Goal: Task Accomplishment & Management: Use online tool/utility

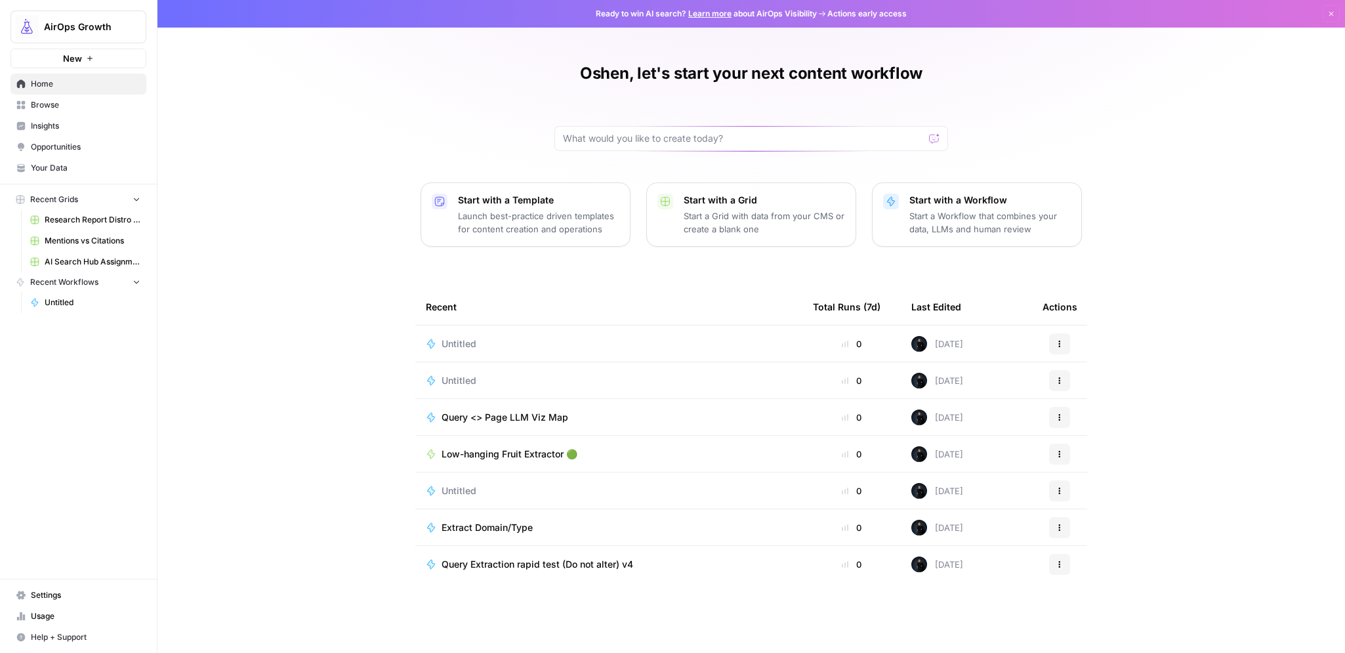
click at [46, 131] on span "Insights" at bounding box center [86, 126] width 110 height 12
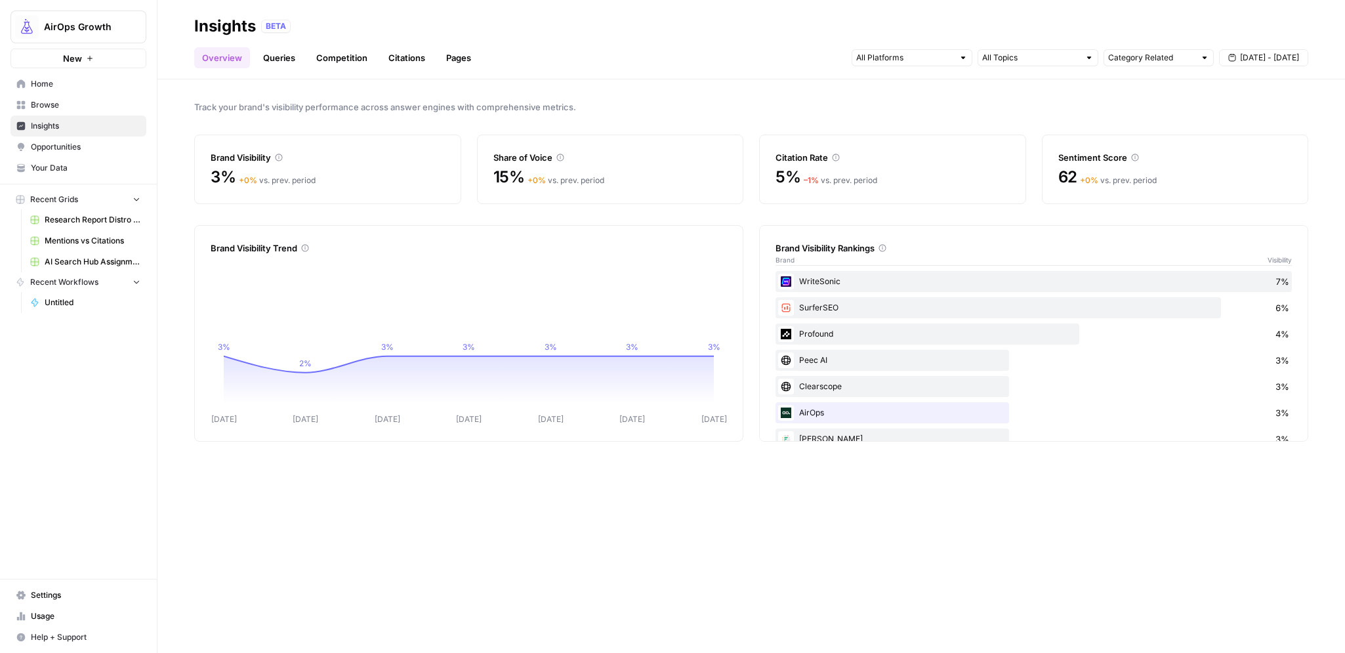
click at [266, 61] on link "Queries" at bounding box center [279, 57] width 48 height 21
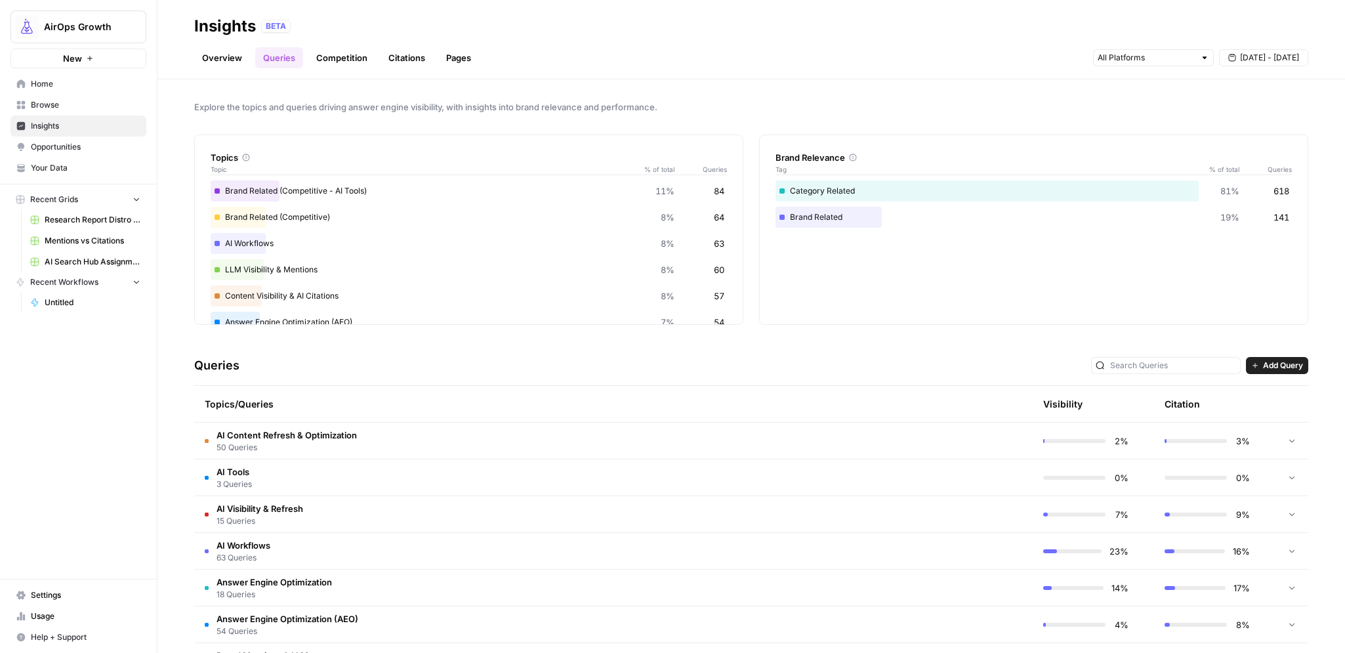
click at [214, 57] on link "Overview" at bounding box center [222, 57] width 56 height 21
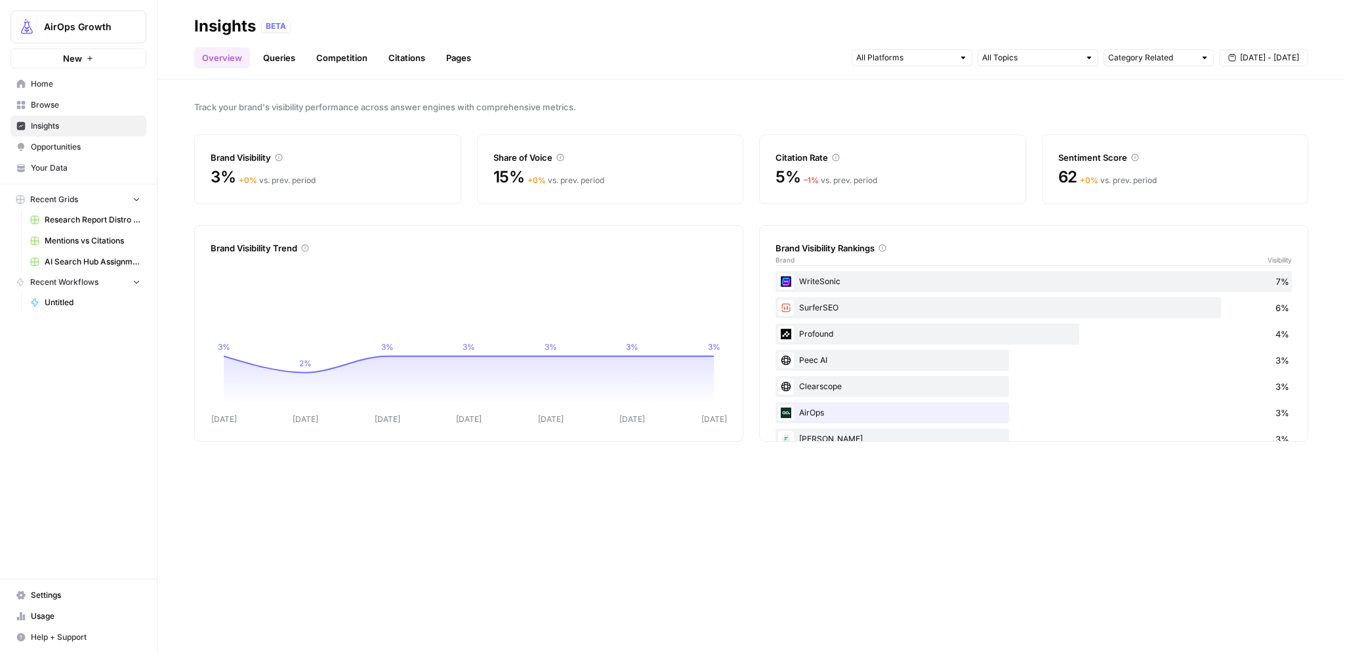
click at [275, 58] on link "Queries" at bounding box center [279, 57] width 48 height 21
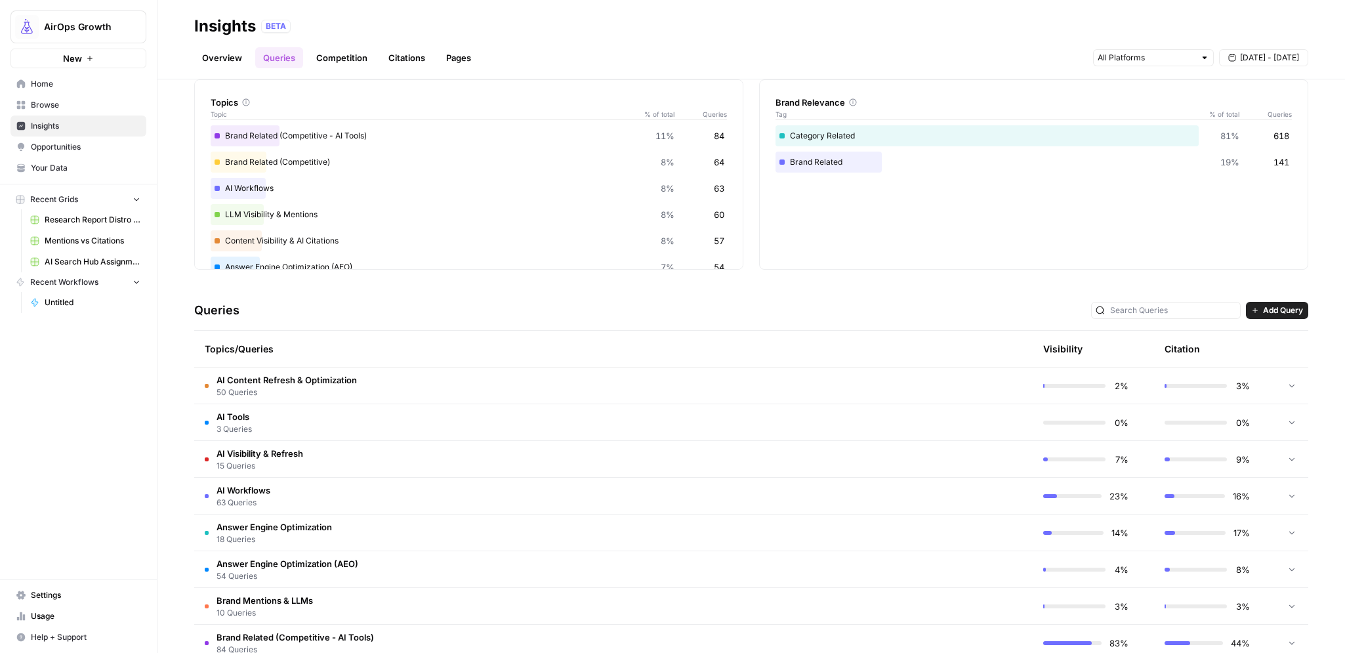
scroll to position [62, 0]
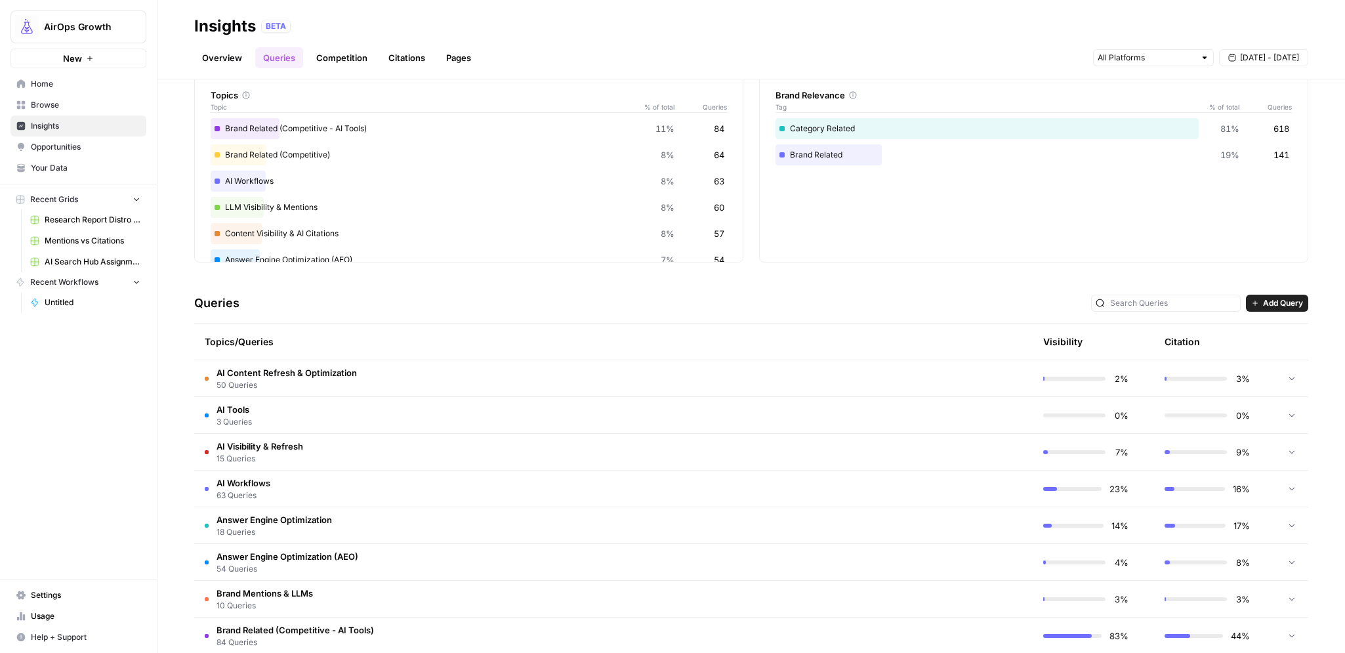
click at [268, 374] on span "AI Content Refresh & Optimization" at bounding box center [286, 372] width 140 height 13
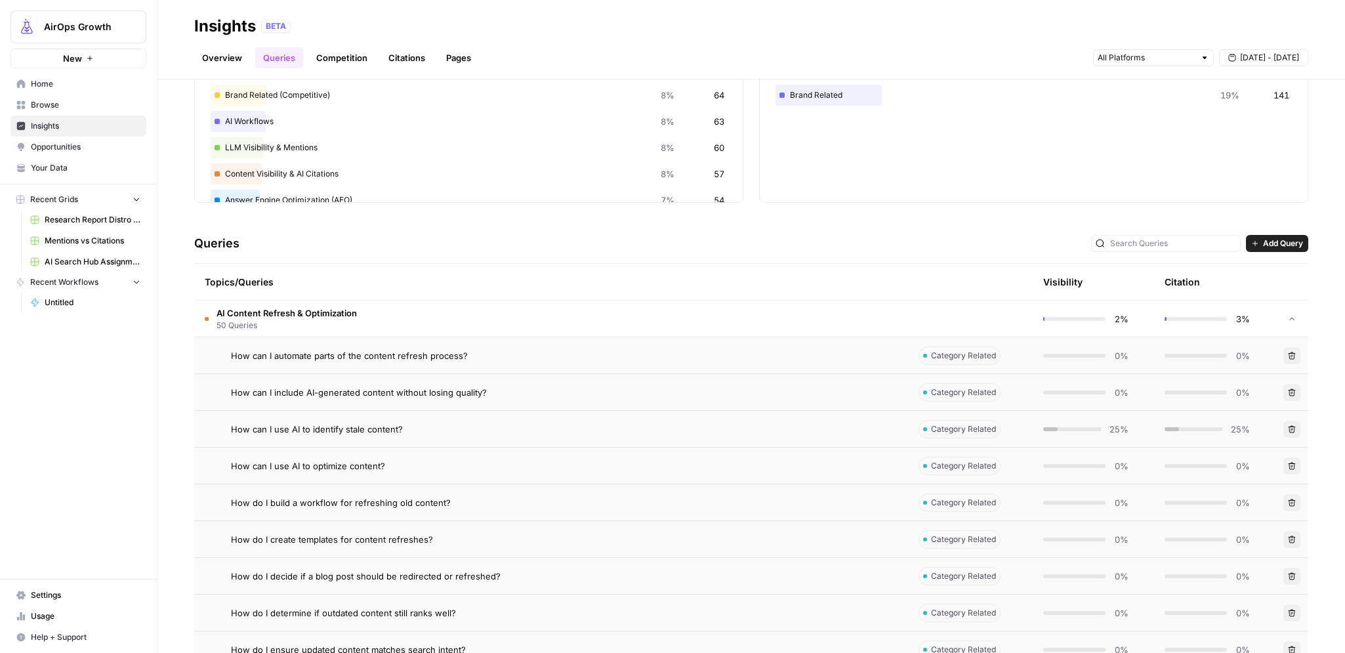
scroll to position [127, 0]
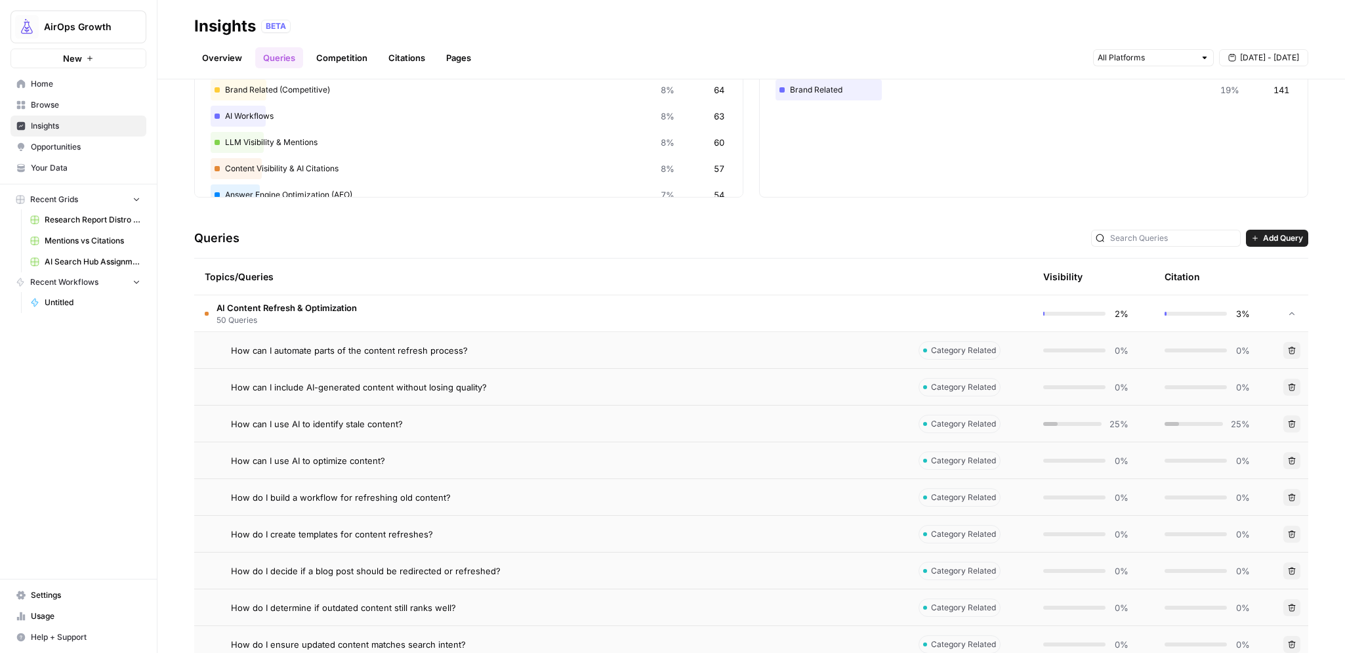
click at [361, 351] on span "How can I automate parts of the content refresh process?" at bounding box center [349, 350] width 237 height 13
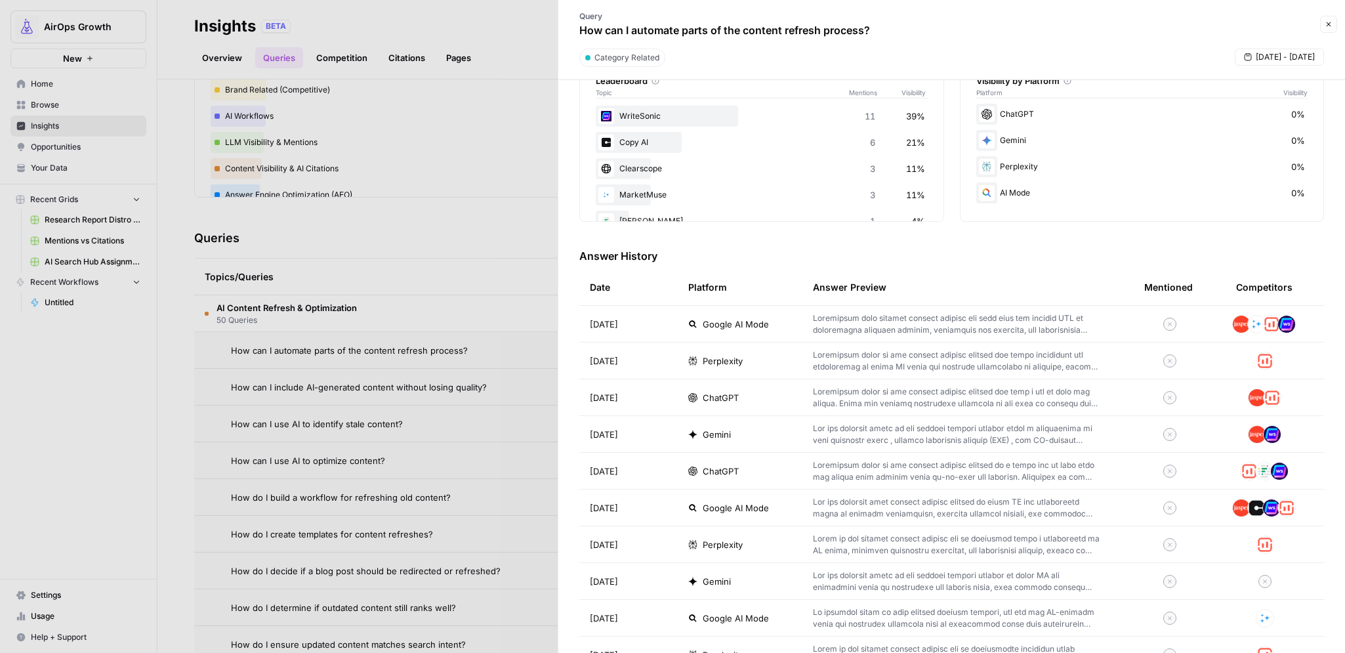
scroll to position [235, 0]
click at [906, 430] on p at bounding box center [957, 436] width 289 height 24
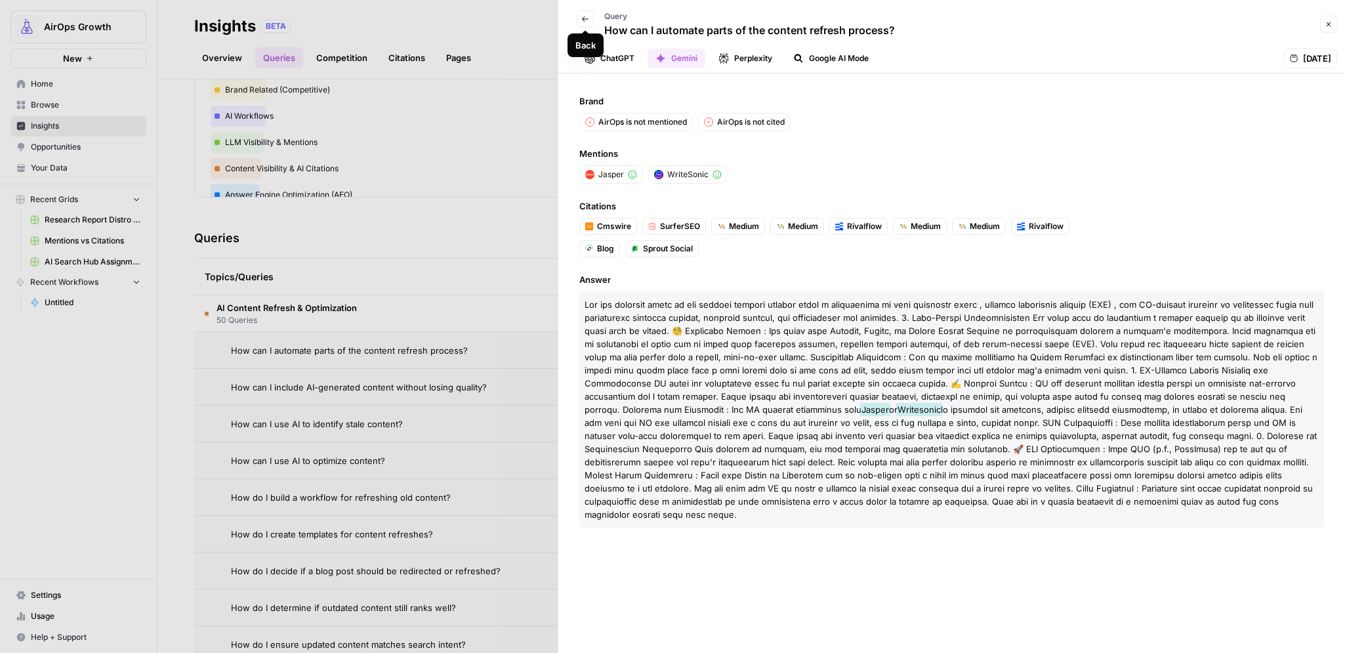
click at [582, 15] on icon "button" at bounding box center [585, 19] width 8 height 8
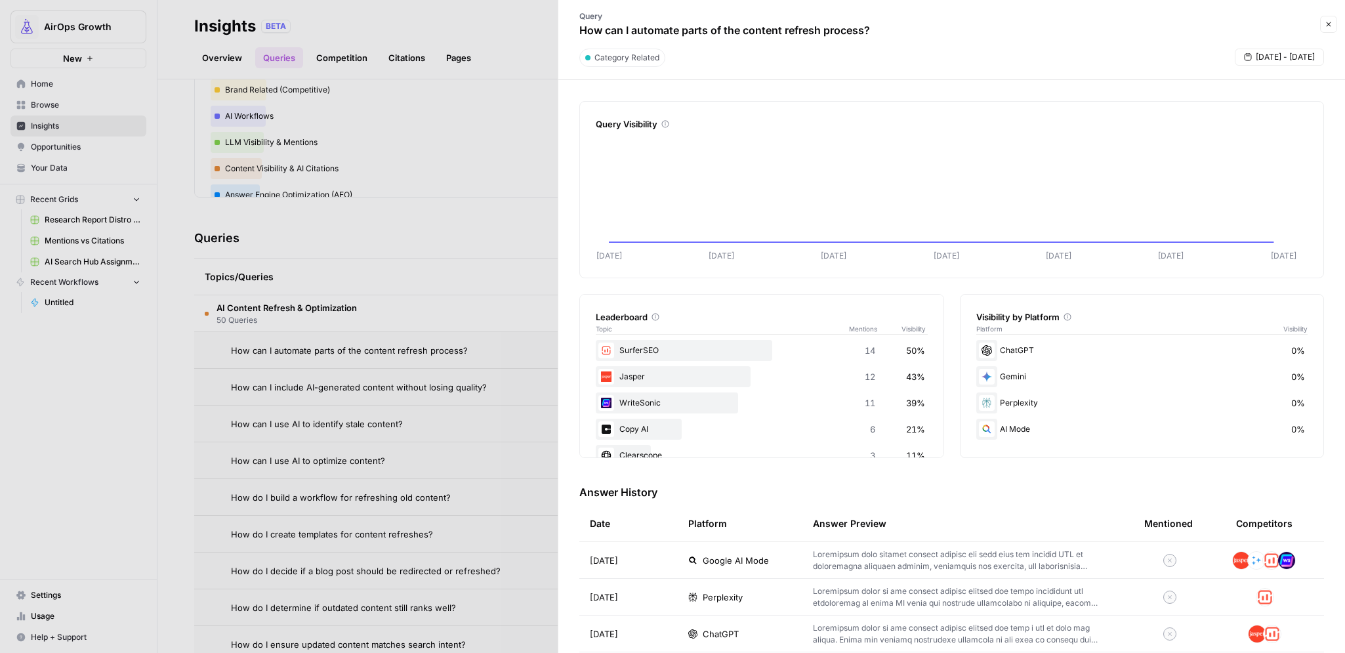
click at [928, 27] on button "Close" at bounding box center [1328, 24] width 17 height 17
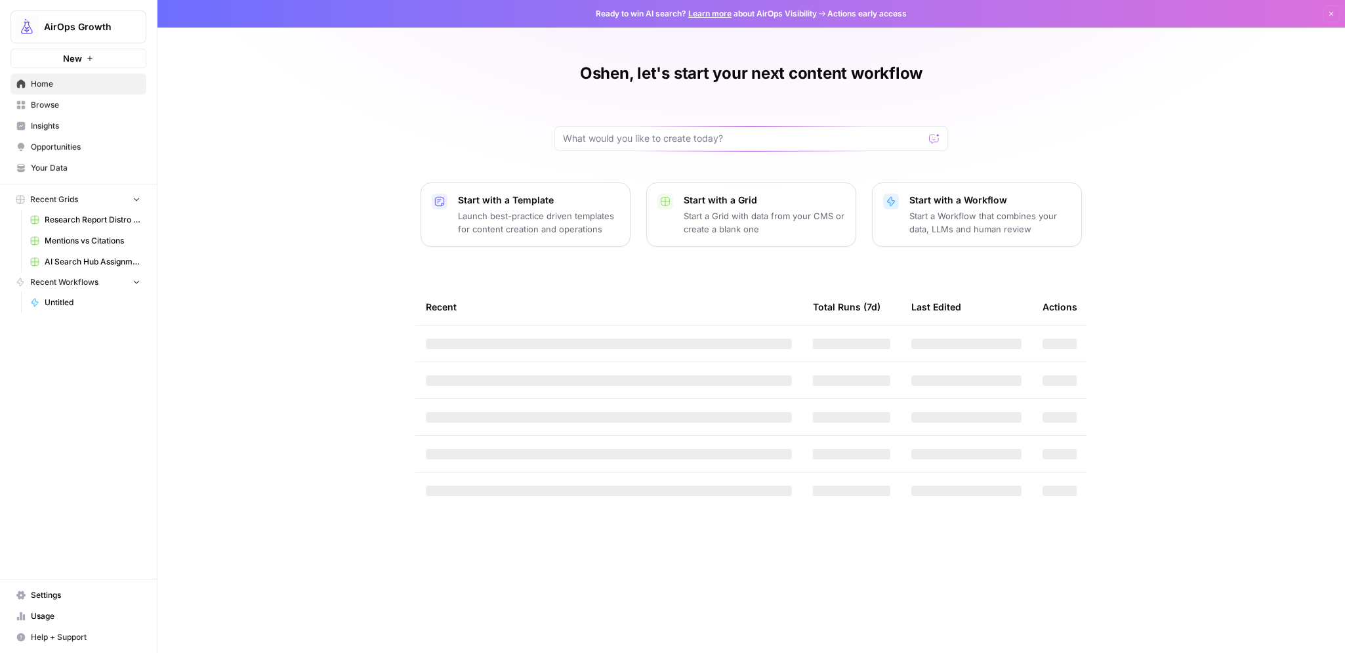
click at [77, 112] on link "Browse" at bounding box center [78, 104] width 136 height 21
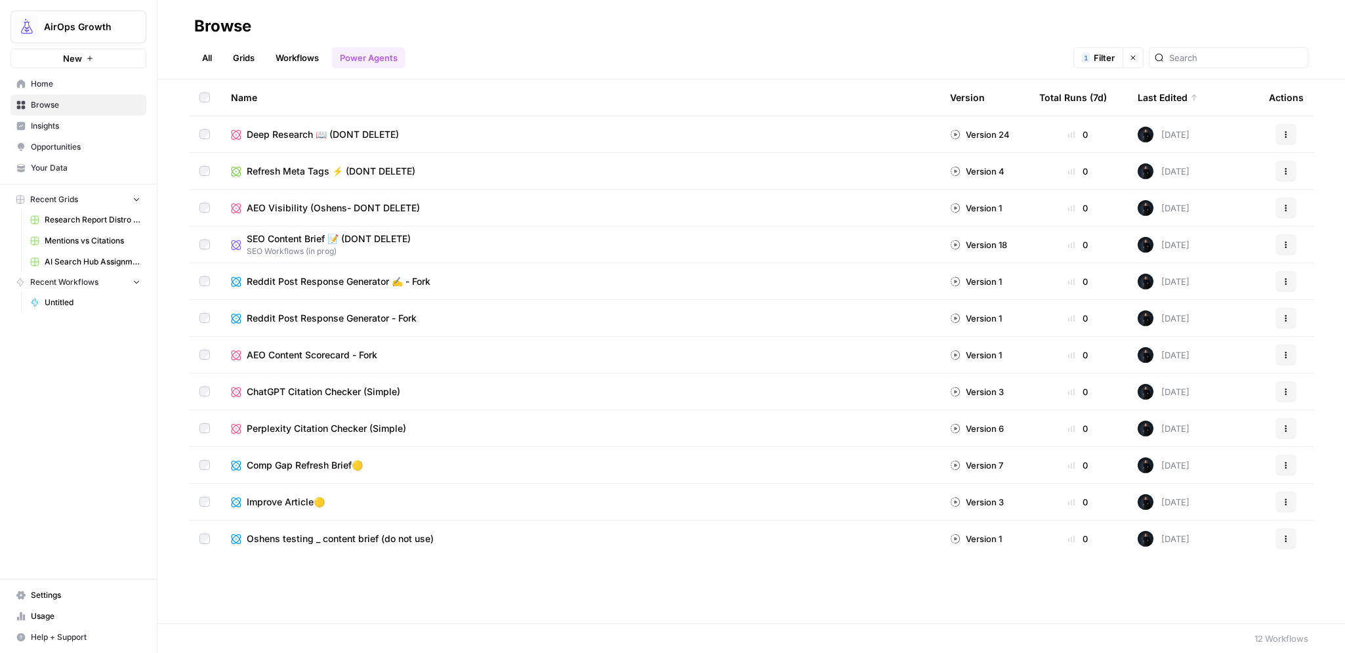
click at [209, 56] on link "All" at bounding box center [207, 57] width 26 height 21
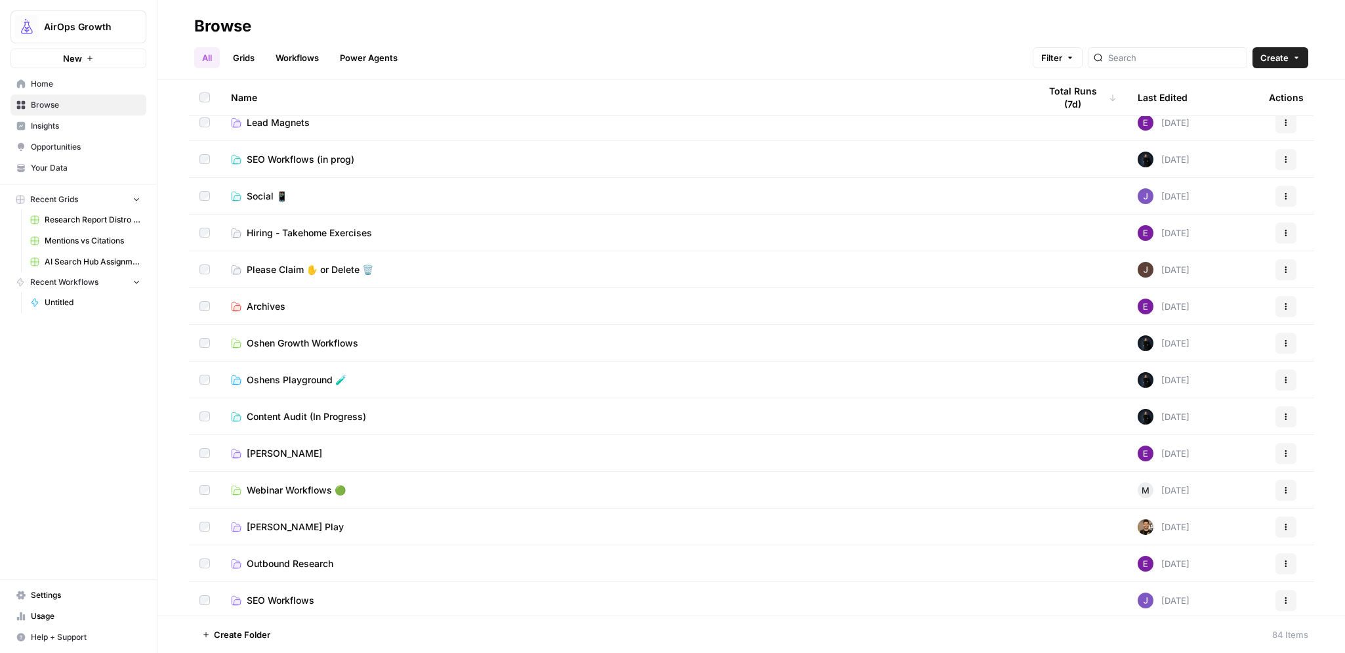
scroll to position [493, 0]
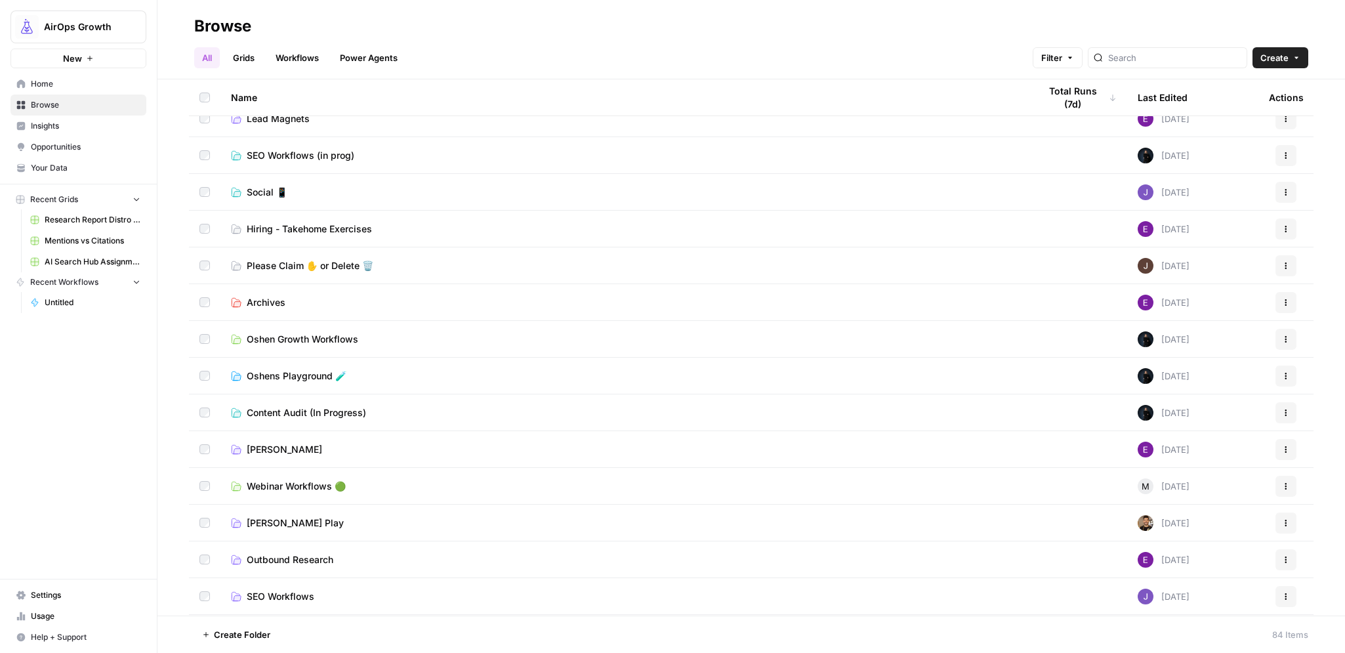
click at [280, 387] on td "Oshens Playground 🧪" at bounding box center [624, 375] width 808 height 36
click at [278, 378] on span "Oshens Playground 🧪" at bounding box center [297, 375] width 100 height 13
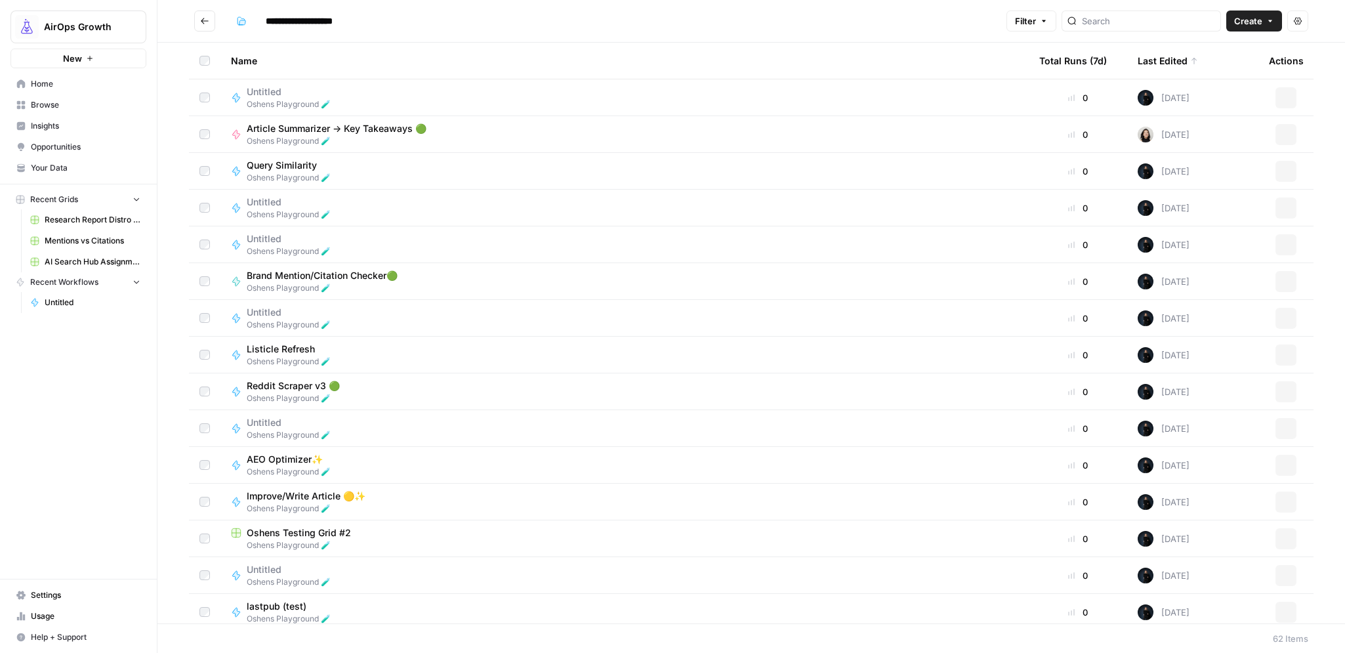
click at [1257, 20] on span "Create" at bounding box center [1248, 20] width 28 height 13
click at [1194, 73] on span "Workflow" at bounding box center [1228, 70] width 73 height 13
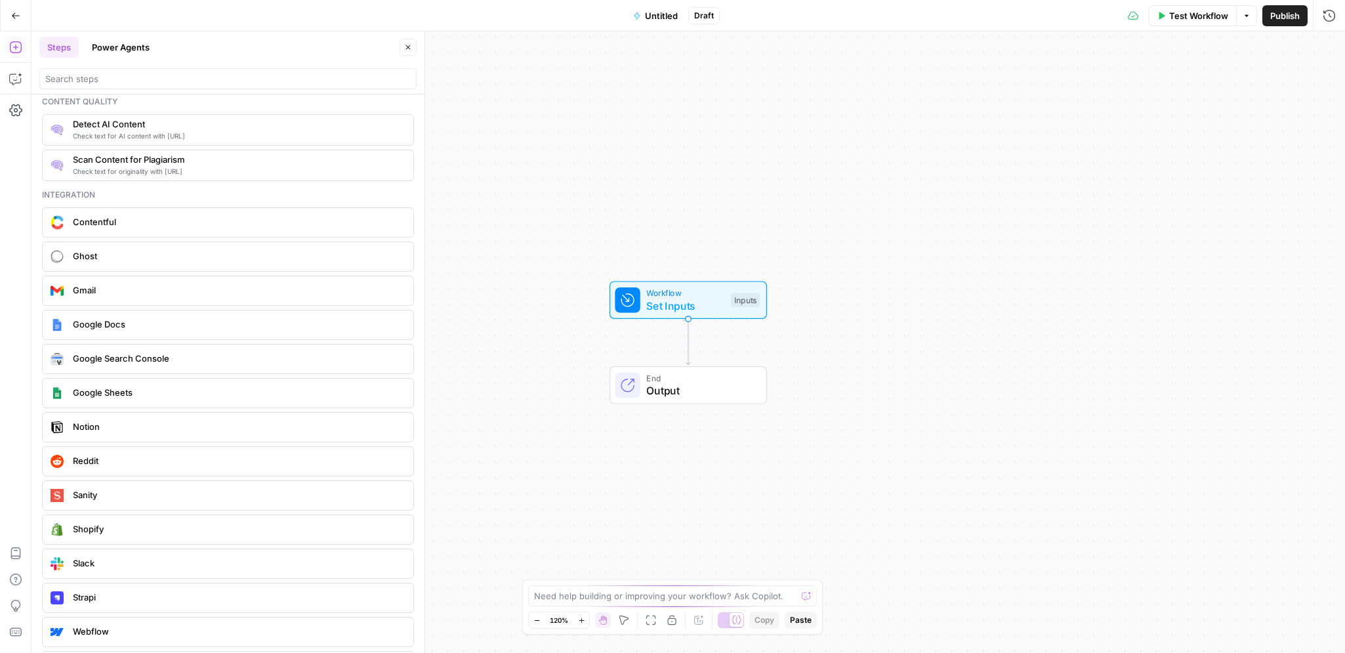
scroll to position [2309, 0]
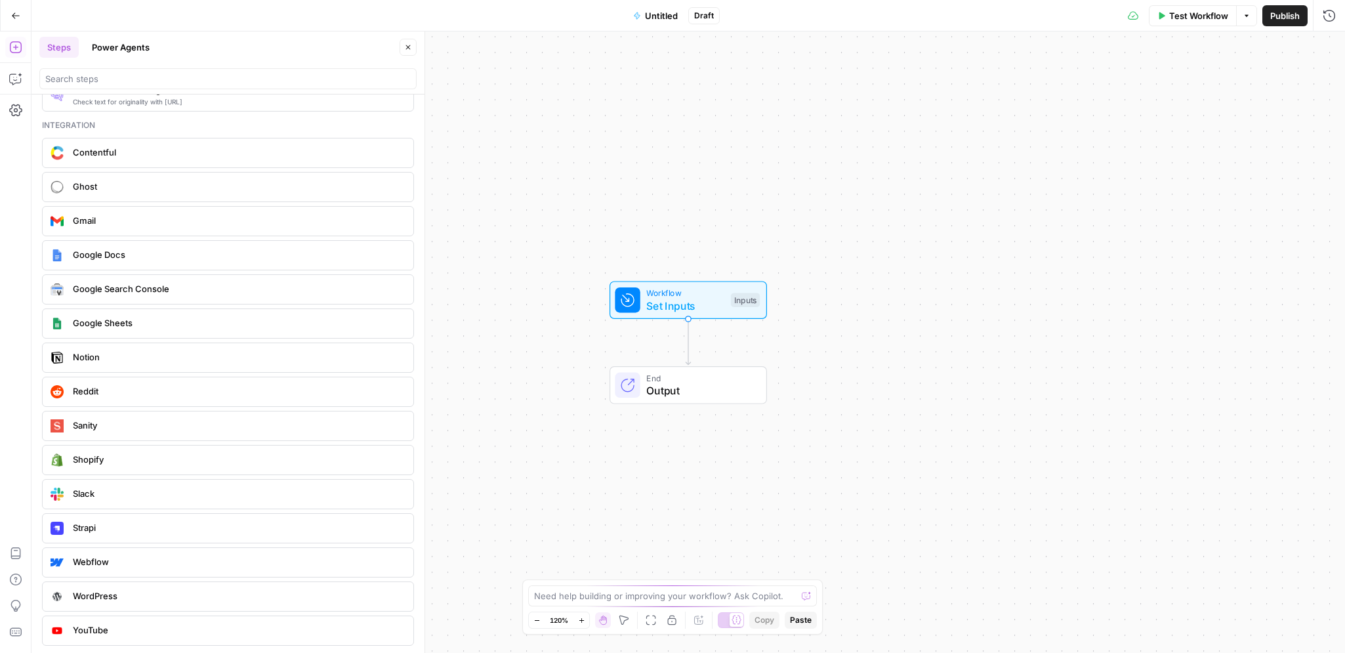
click at [94, 384] on span "Reddit" at bounding box center [238, 390] width 330 height 13
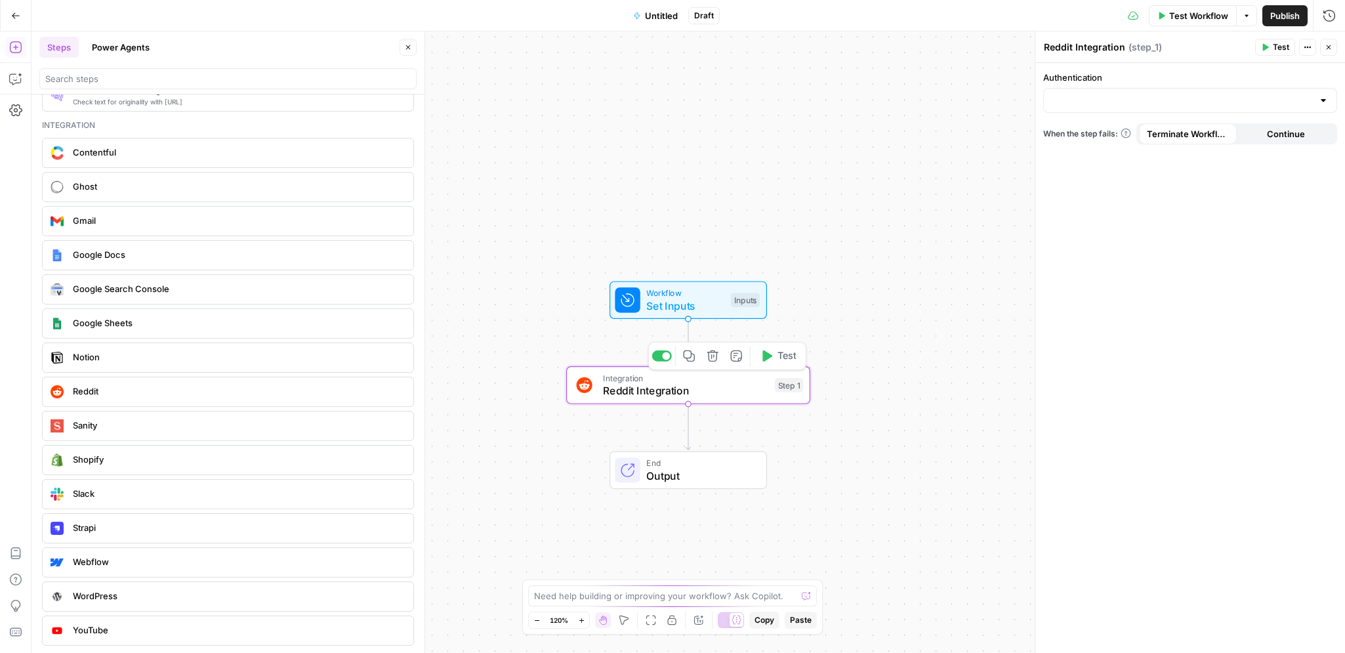
click at [619, 379] on span "Integration" at bounding box center [685, 377] width 165 height 12
click at [1083, 100] on input "Authentication" at bounding box center [1181, 100] width 261 height 13
click at [1093, 140] on button "Oshens Reddit" at bounding box center [1190, 133] width 282 height 18
type input "Oshens Reddit"
click at [1080, 156] on input "Action" at bounding box center [1181, 152] width 261 height 13
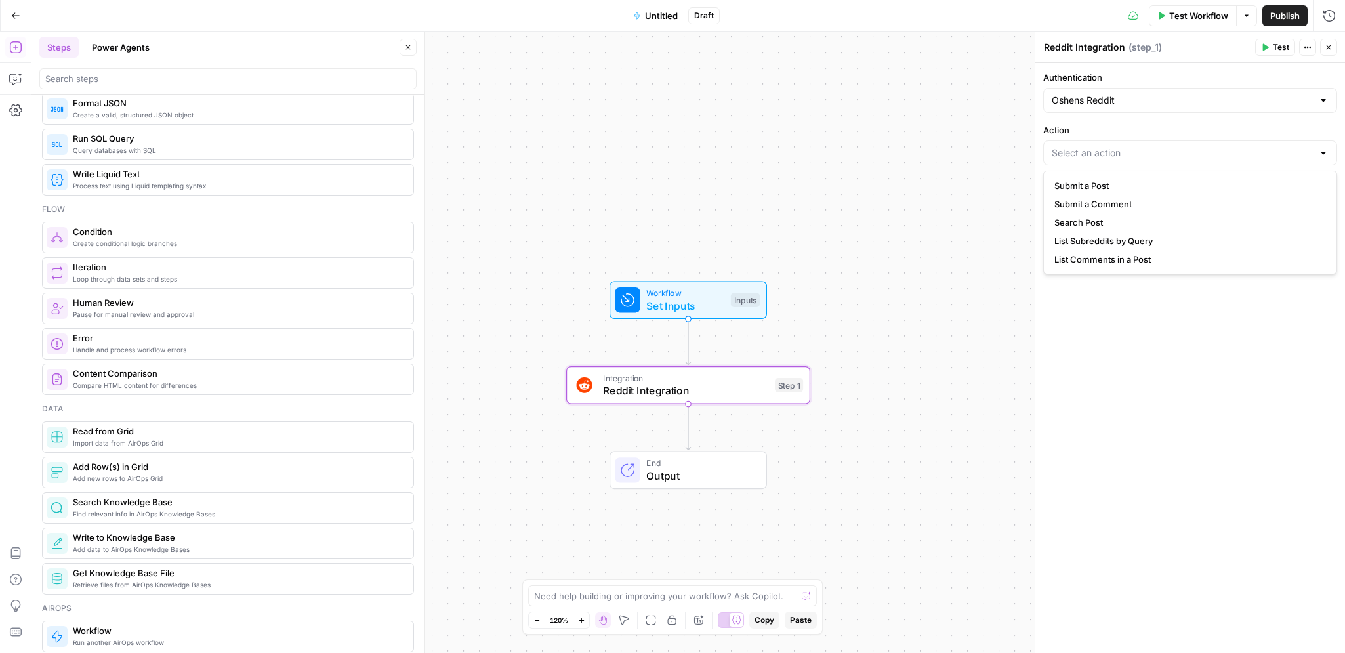
scroll to position [0, 0]
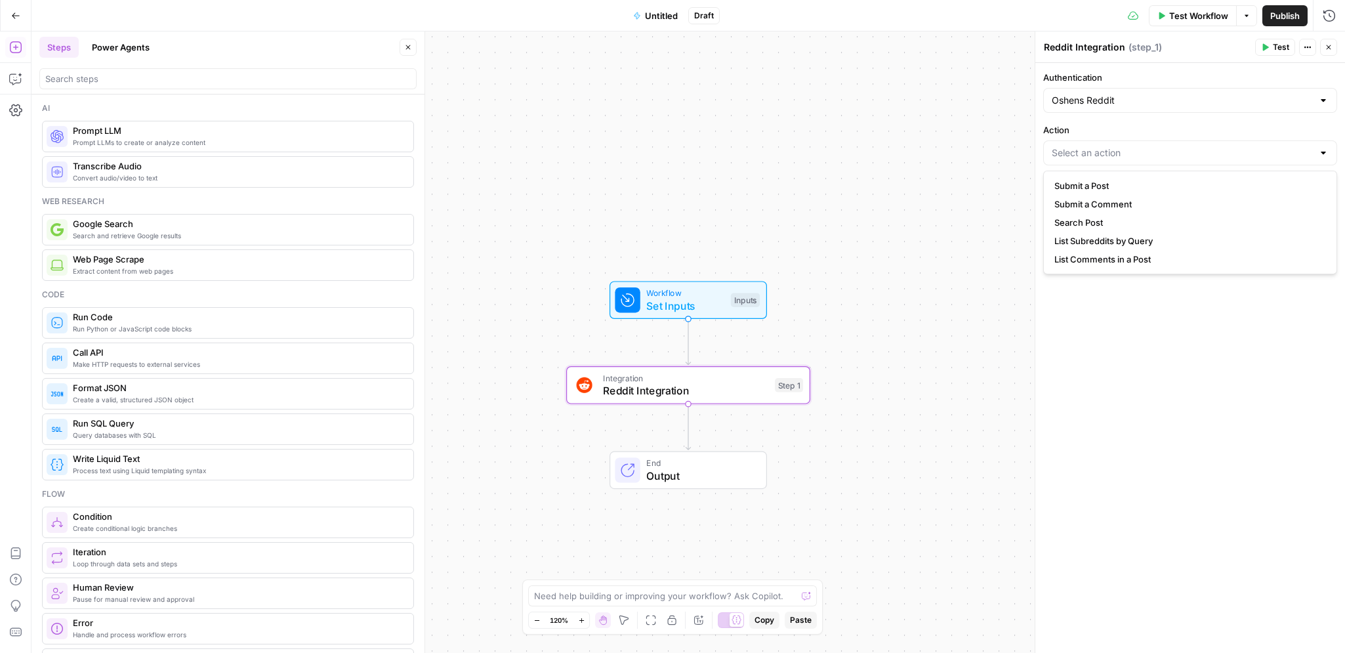
click at [154, 230] on span "Search and retrieve Google results" at bounding box center [238, 235] width 330 height 10
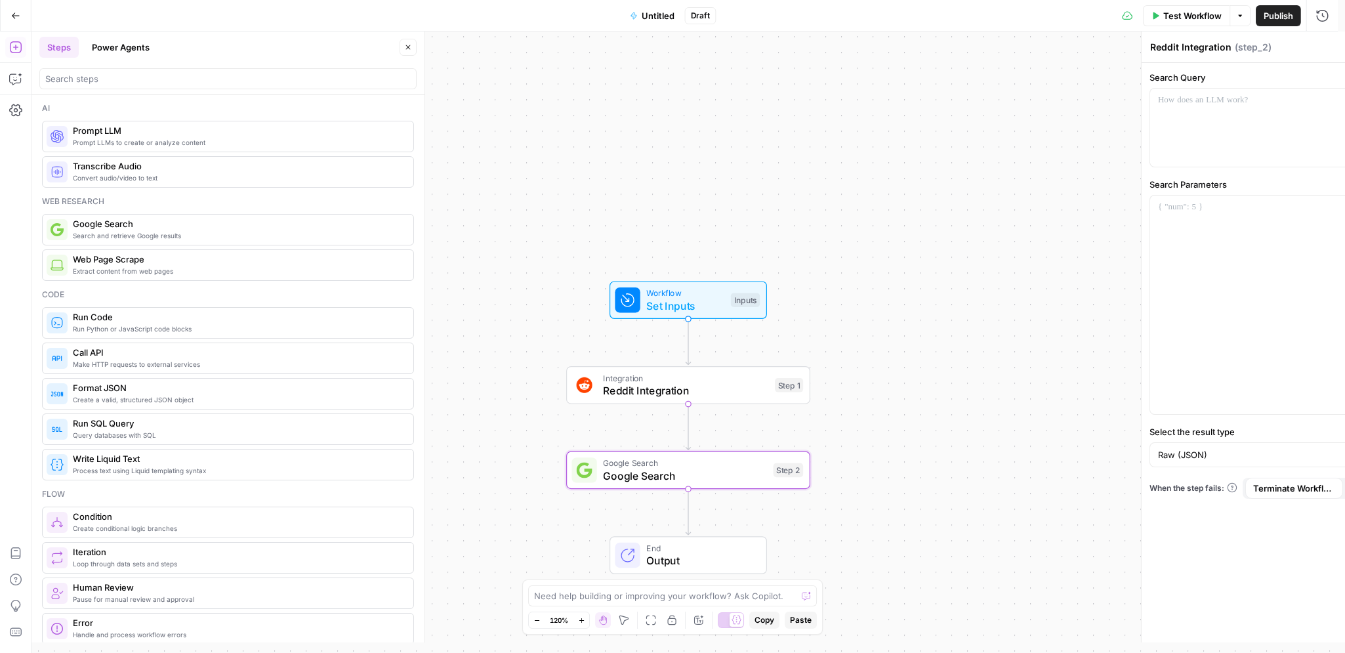
type textarea "Google Search"
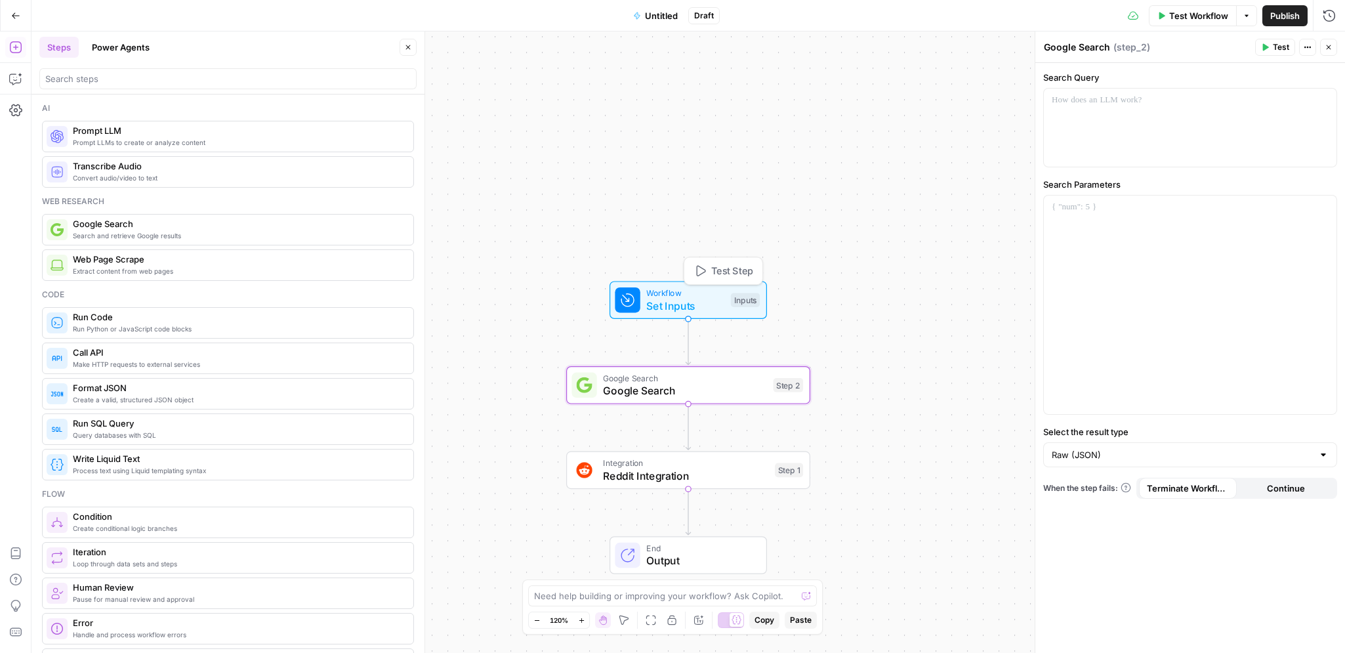
click at [670, 306] on span "Set Inputs" at bounding box center [685, 306] width 78 height 16
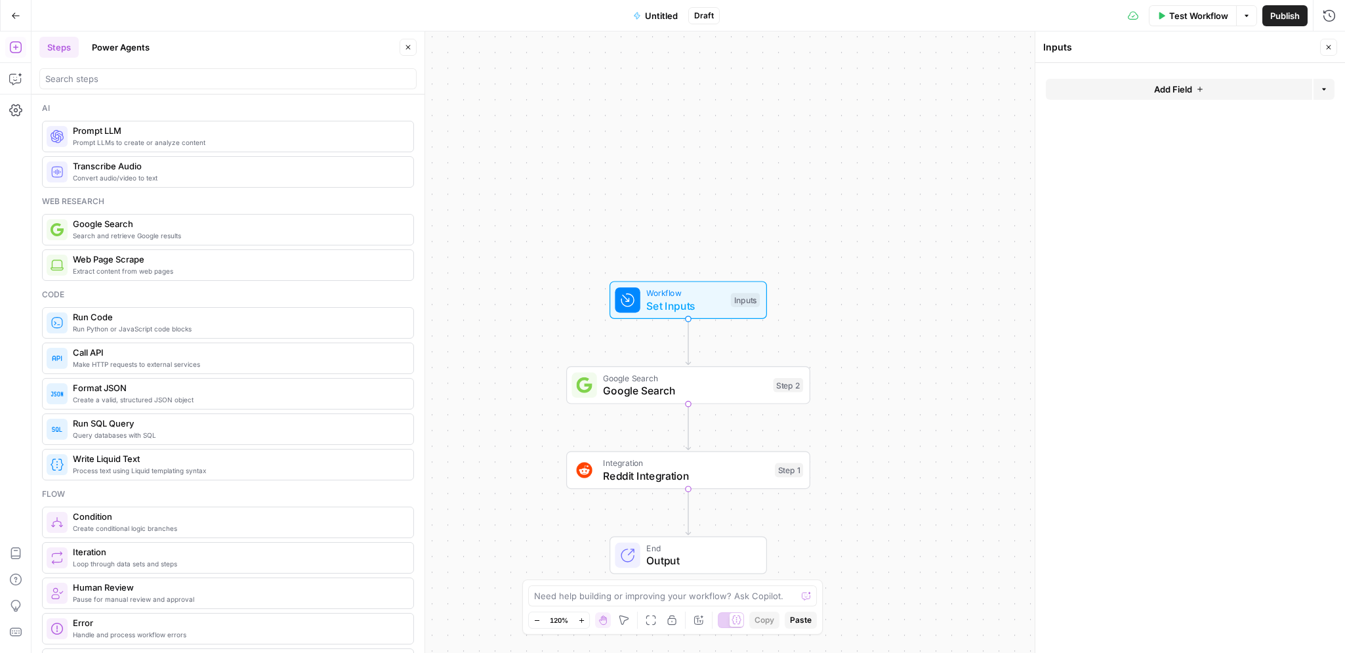
click at [1117, 97] on button "Add Field" at bounding box center [1179, 89] width 266 height 21
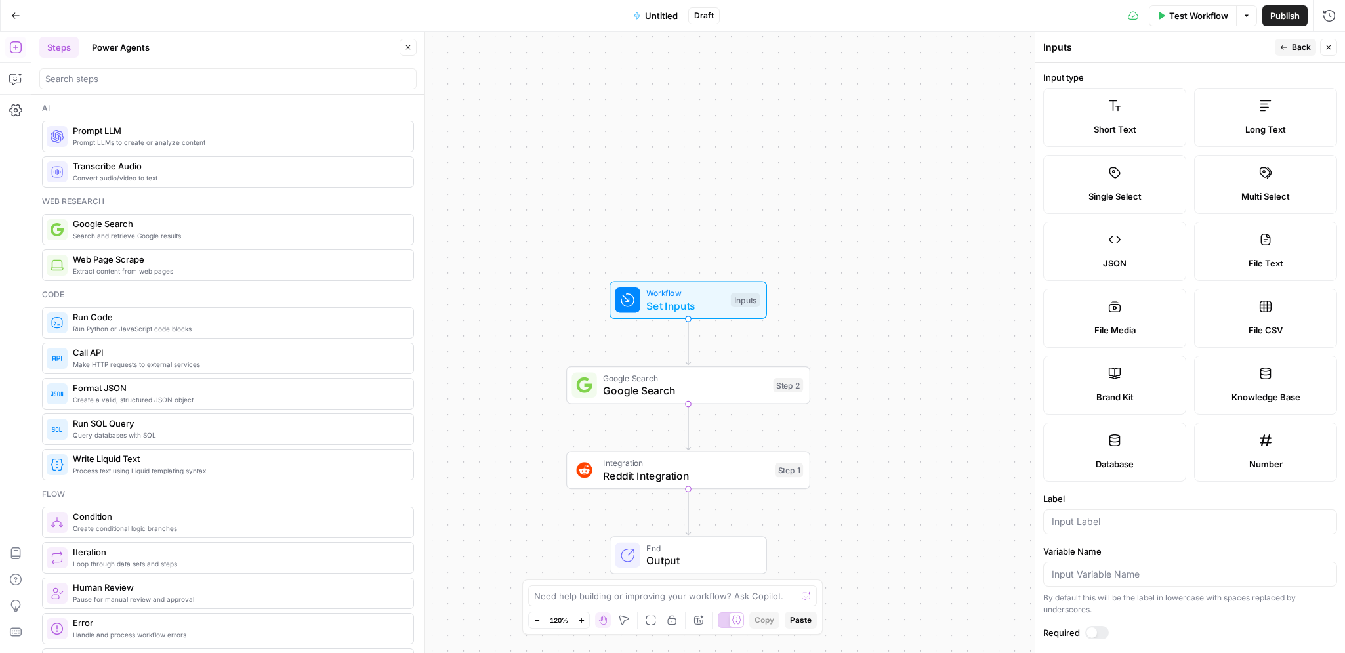
drag, startPoint x: 1126, startPoint y: 122, endPoint x: 1114, endPoint y: 174, distance: 53.1
click at [1126, 123] on span "Short Text" at bounding box center [1114, 129] width 43 height 13
click at [1099, 519] on input "Label" at bounding box center [1189, 521] width 277 height 13
type input "brand"
click at [708, 380] on span "Google Search" at bounding box center [685, 377] width 164 height 12
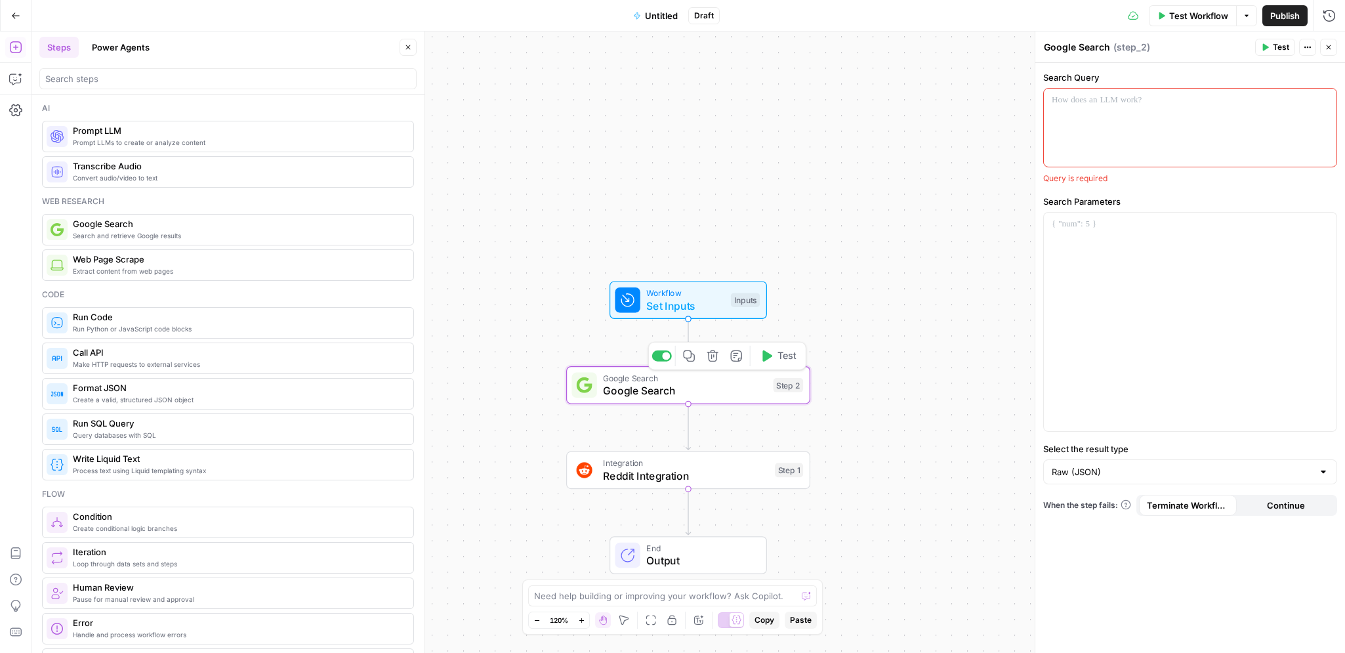
click at [1097, 145] on div at bounding box center [1190, 128] width 293 height 78
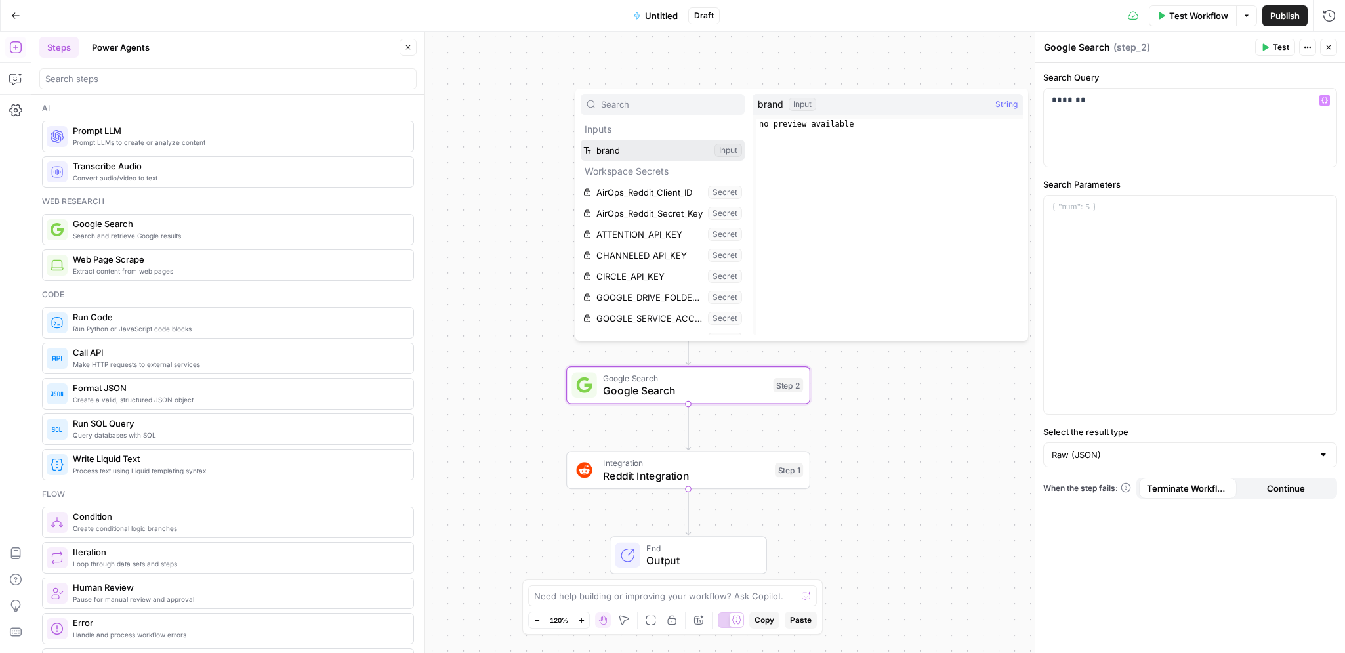
click at [600, 148] on button "Select variable brand" at bounding box center [662, 150] width 164 height 21
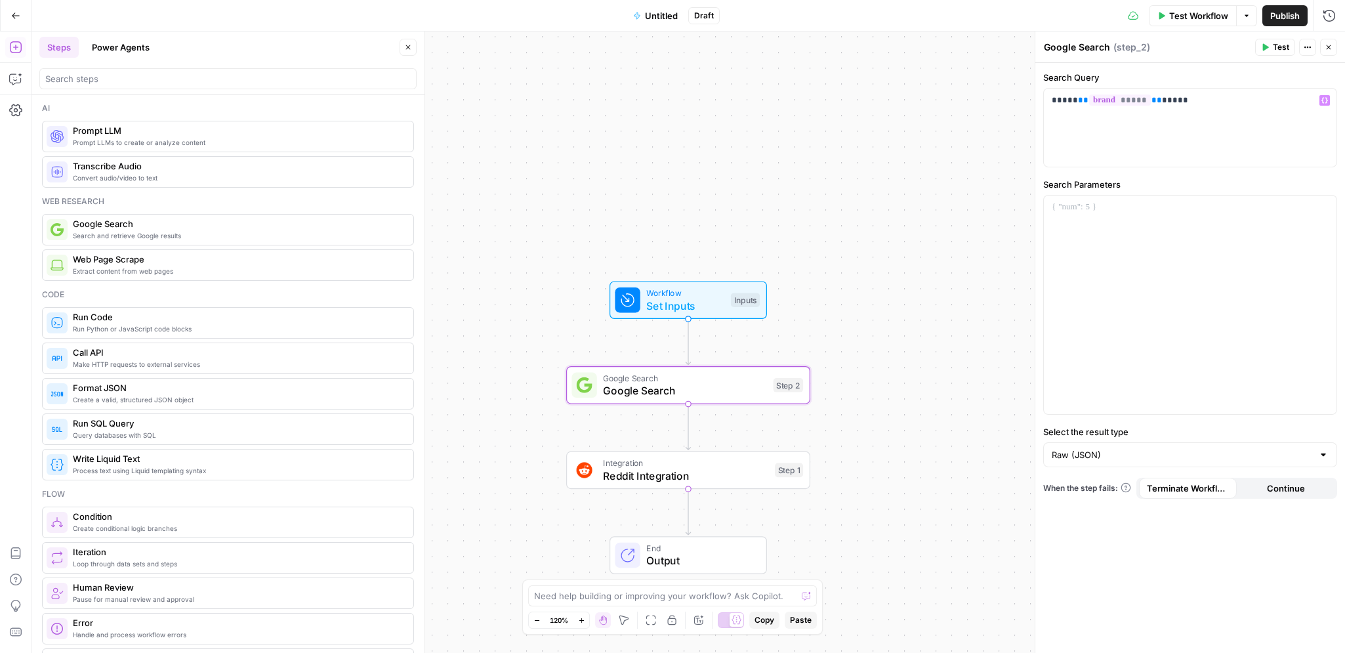
click at [1181, 11] on span "Test Workflow" at bounding box center [1198, 15] width 59 height 13
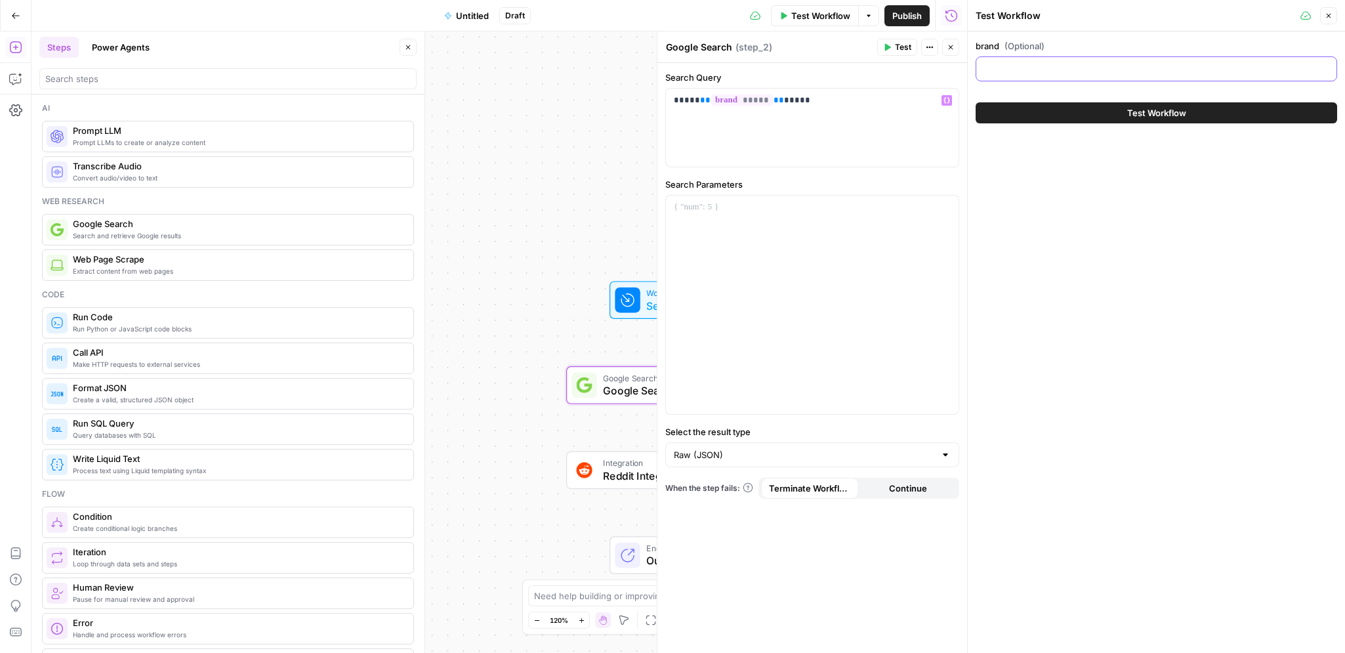
click at [1023, 73] on input "brand (Optional)" at bounding box center [1156, 68] width 344 height 13
type input "w"
type input "[DOMAIN_NAME]"
click at [689, 105] on p "***** ** ***** ** *****" at bounding box center [812, 100] width 277 height 13
click at [763, 102] on p "**********" at bounding box center [812, 100] width 277 height 13
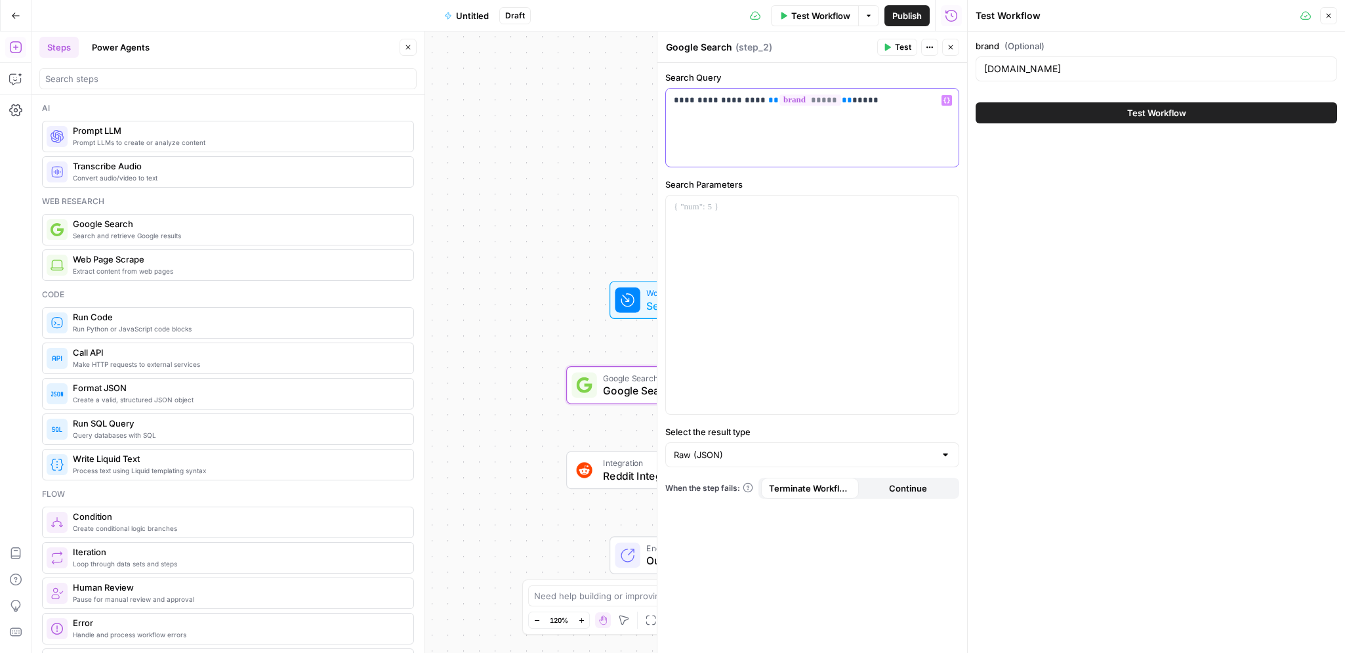
click at [842, 103] on span "**" at bounding box center [847, 100] width 10 height 9
click at [899, 48] on span "Test" at bounding box center [903, 47] width 16 height 12
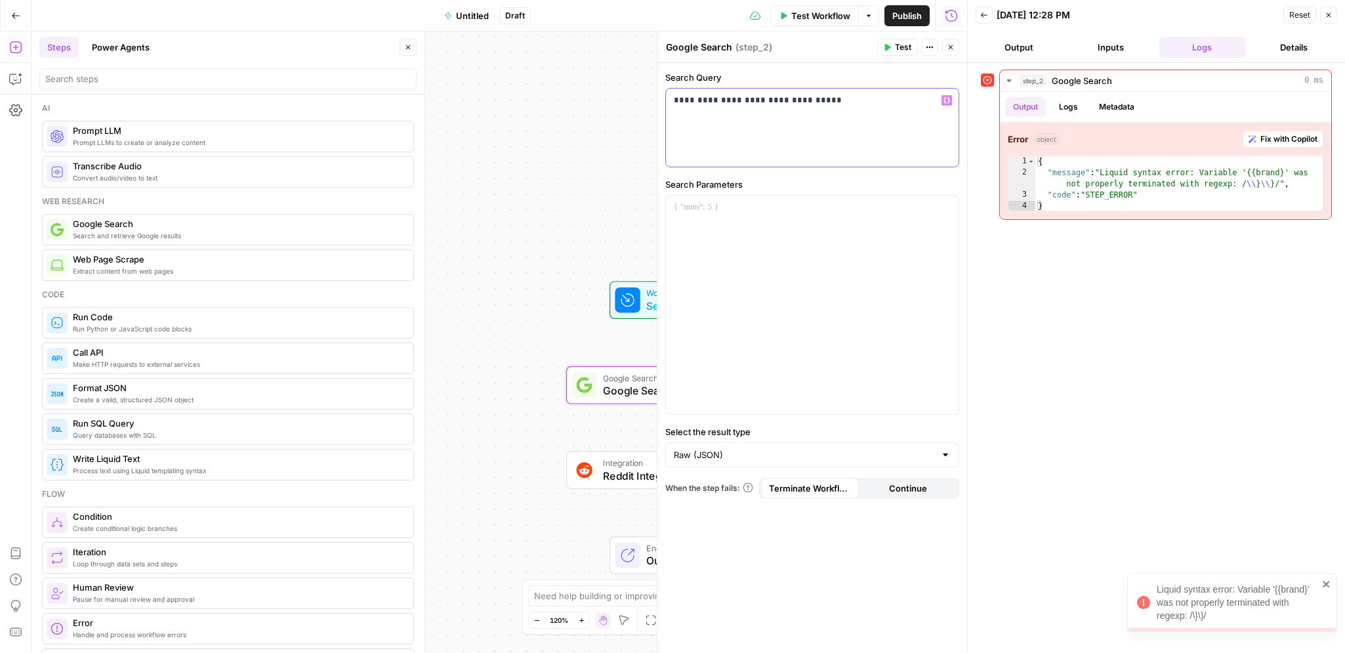
drag, startPoint x: 794, startPoint y: 104, endPoint x: 757, endPoint y: 105, distance: 36.7
click at [757, 105] on p "**********" at bounding box center [812, 100] width 277 height 13
drag, startPoint x: 800, startPoint y: 98, endPoint x: 758, endPoint y: 101, distance: 42.7
click at [758, 101] on p "**********" at bounding box center [812, 100] width 277 height 13
click at [899, 47] on span "Test" at bounding box center [903, 47] width 16 height 12
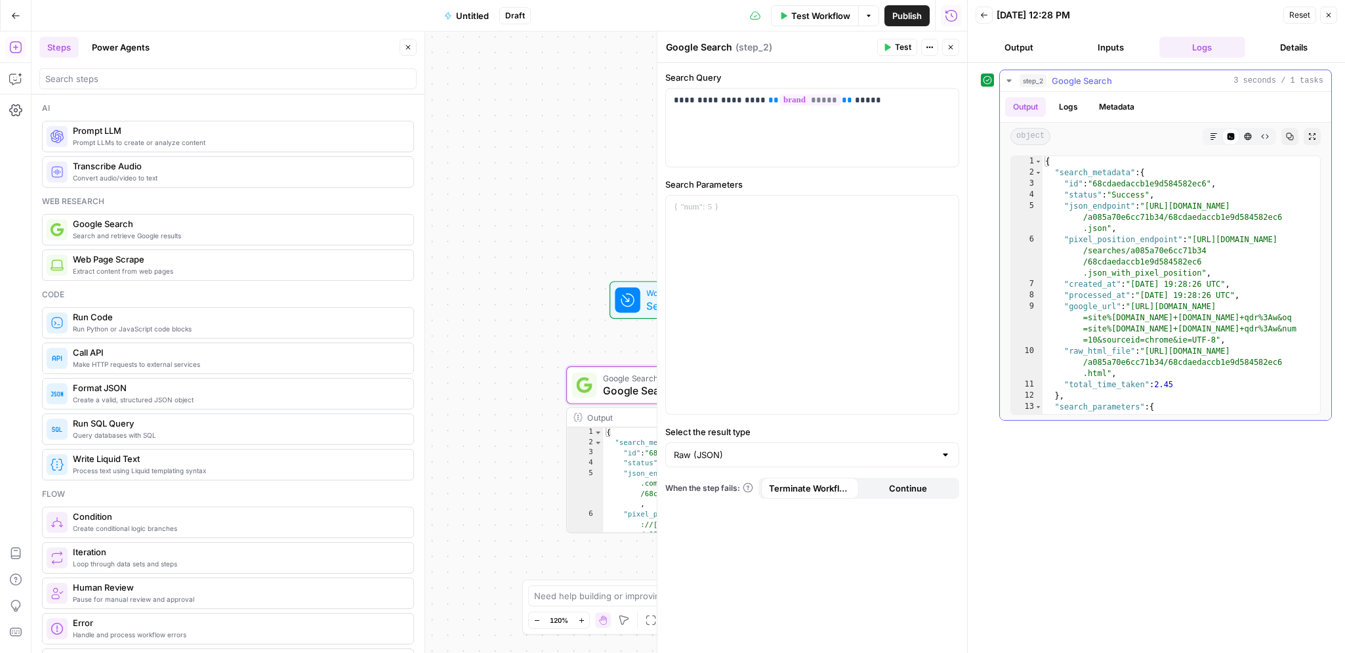
click at [1309, 132] on icon "button" at bounding box center [1312, 136] width 8 height 8
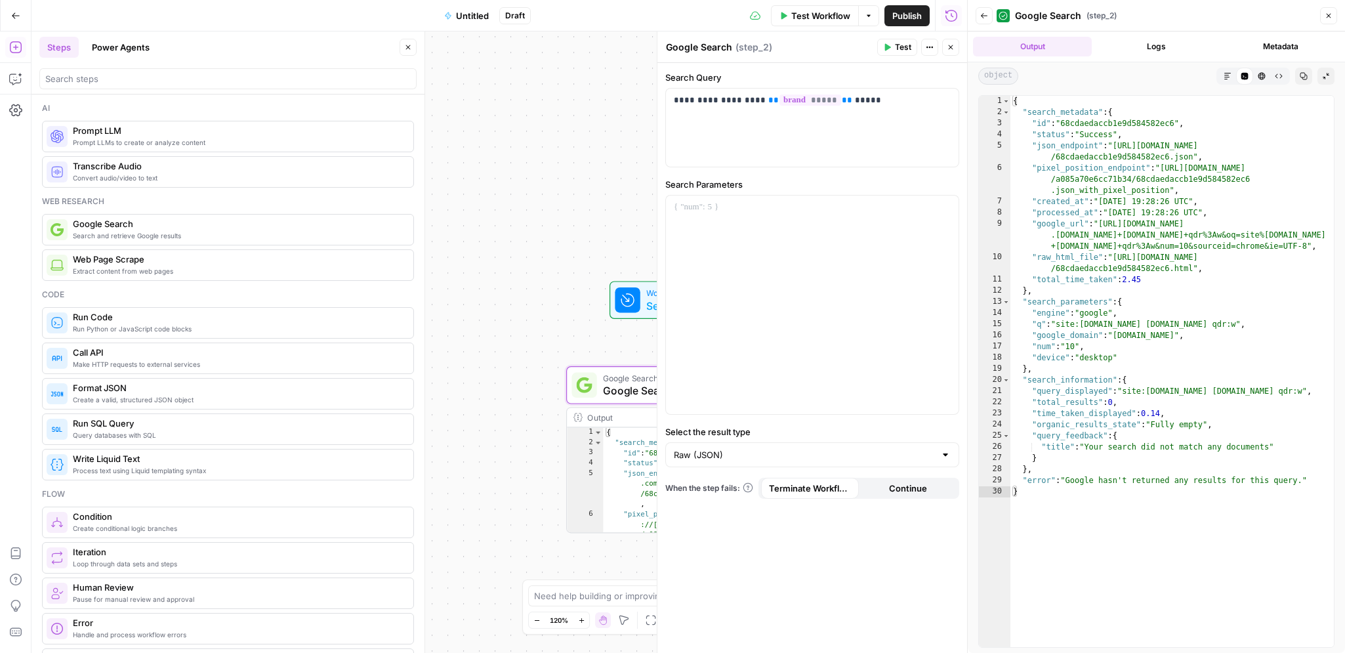
type textarea "**********"
click at [1117, 420] on div "{ "search_metadata" : { "id" : "68cdaedaccb1e9d584582ec6" , "status" : "Success…" at bounding box center [1171, 382] width 323 height 573
click at [695, 103] on p "**********" at bounding box center [812, 100] width 277 height 13
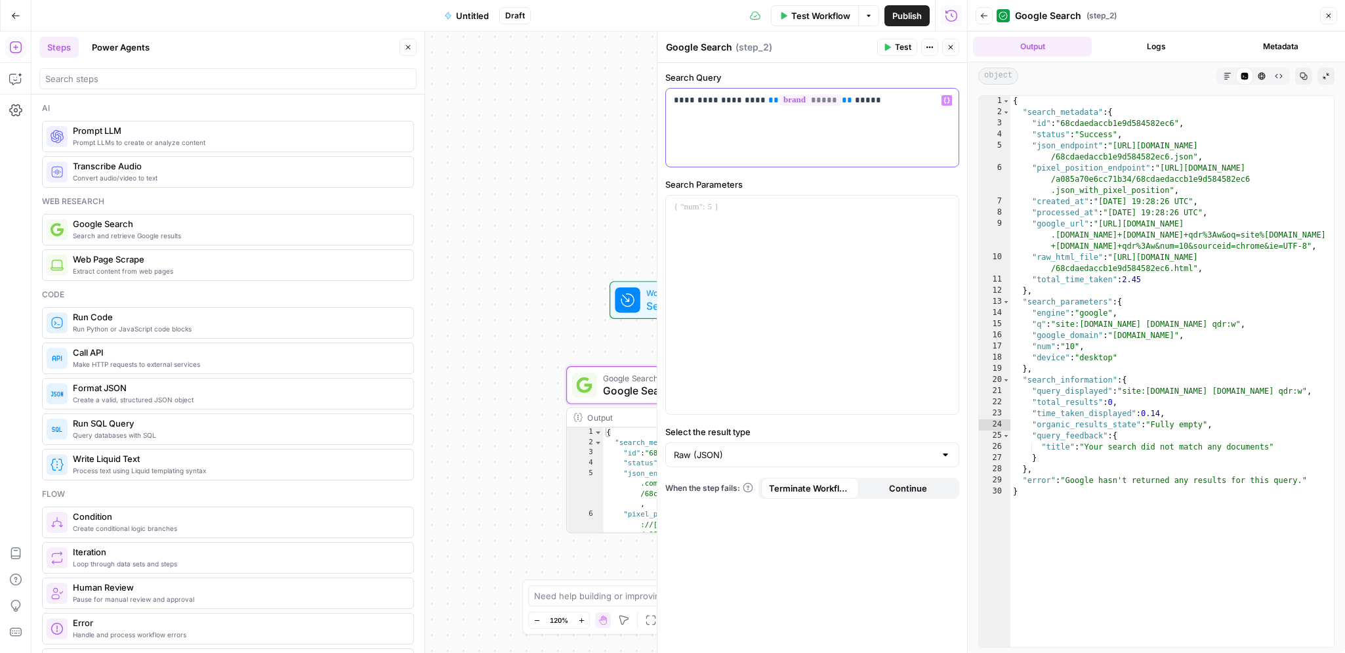
copy p "***"
drag, startPoint x: 819, startPoint y: 134, endPoint x: 823, endPoint y: 125, distance: 9.4
click at [819, 134] on div "**********" at bounding box center [812, 128] width 293 height 78
drag, startPoint x: 835, startPoint y: 104, endPoint x: 889, endPoint y: 104, distance: 53.8
click at [889, 104] on p "**********" at bounding box center [812, 100] width 277 height 13
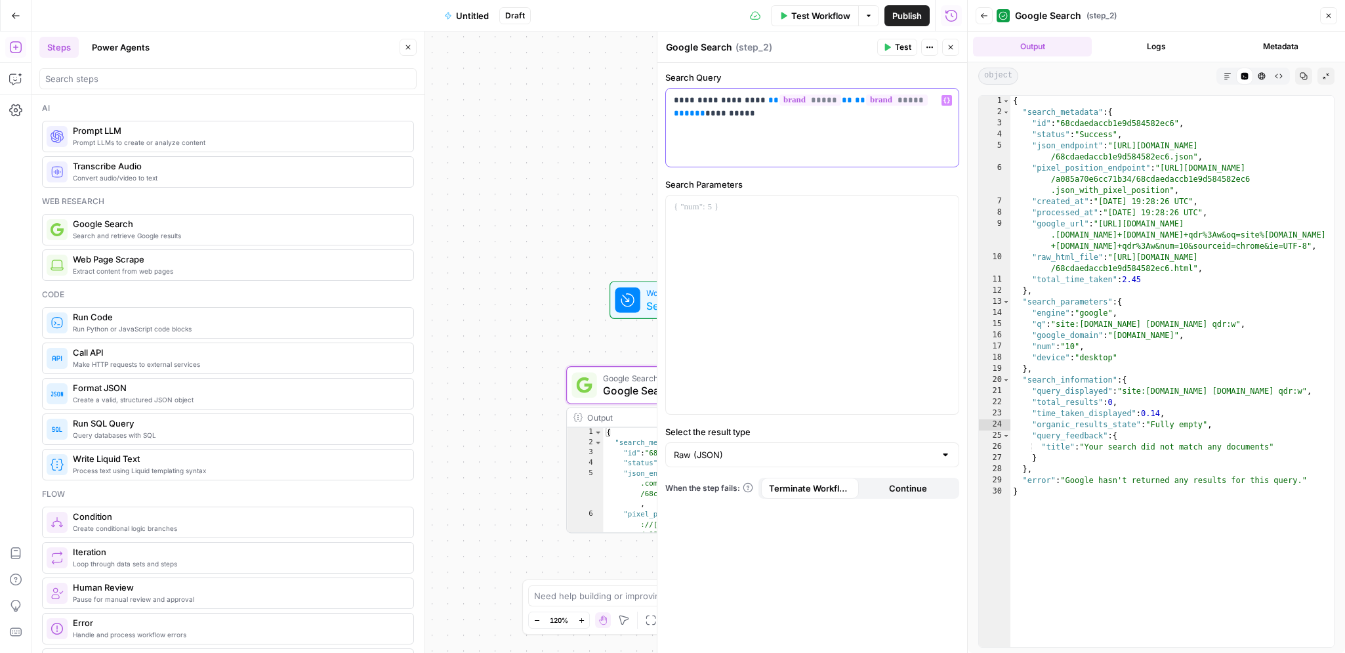
drag, startPoint x: 837, startPoint y: 100, endPoint x: 765, endPoint y: 117, distance: 74.1
click at [758, 102] on p "**********" at bounding box center [812, 107] width 277 height 26
click at [900, 43] on span "Test" at bounding box center [903, 47] width 16 height 12
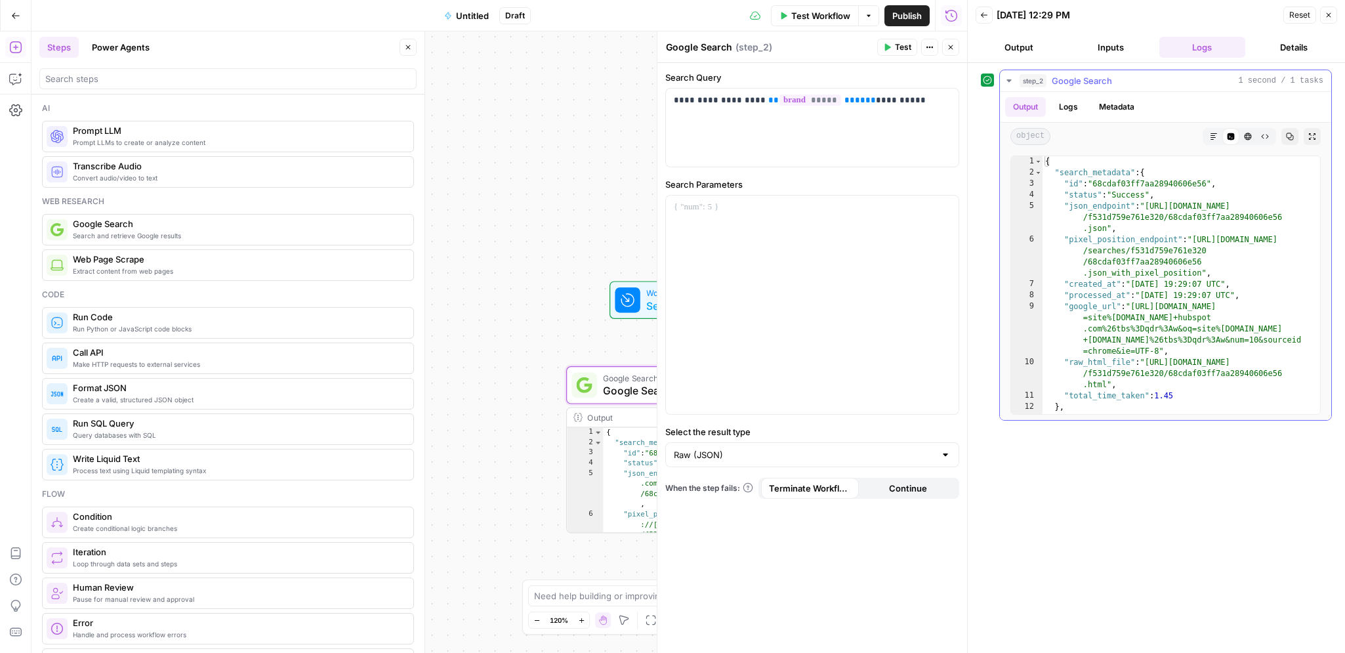
click at [1309, 134] on icon "button" at bounding box center [1312, 136] width 7 height 7
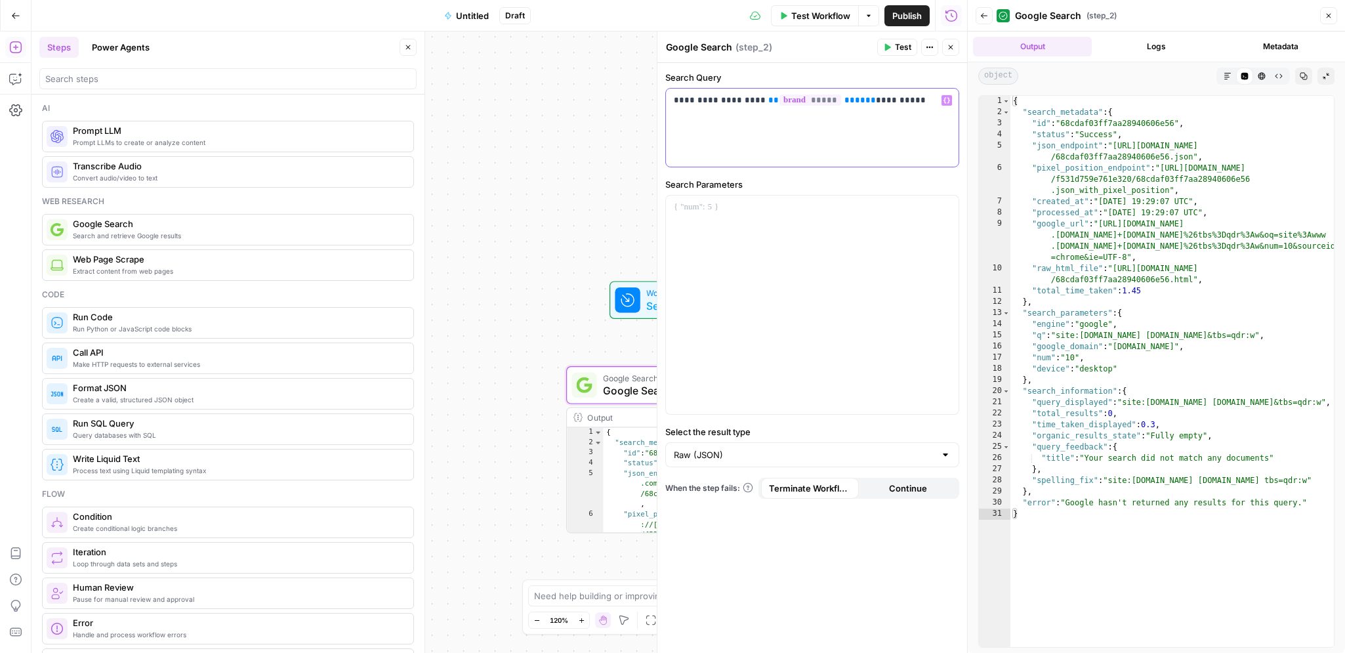
drag, startPoint x: 859, startPoint y: 100, endPoint x: 880, endPoint y: 111, distance: 24.1
click at [861, 102] on p "**********" at bounding box center [812, 100] width 277 height 13
click at [887, 45] on icon "button" at bounding box center [888, 47] width 6 height 7
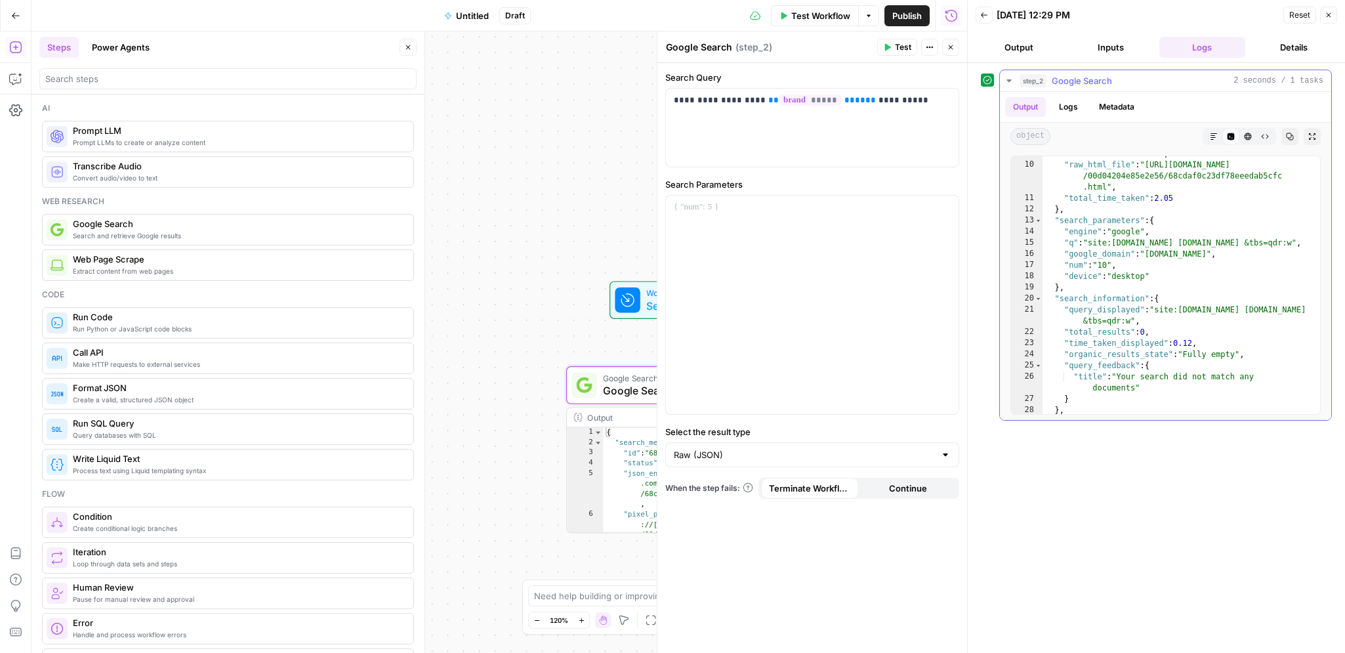
scroll to position [232, 0]
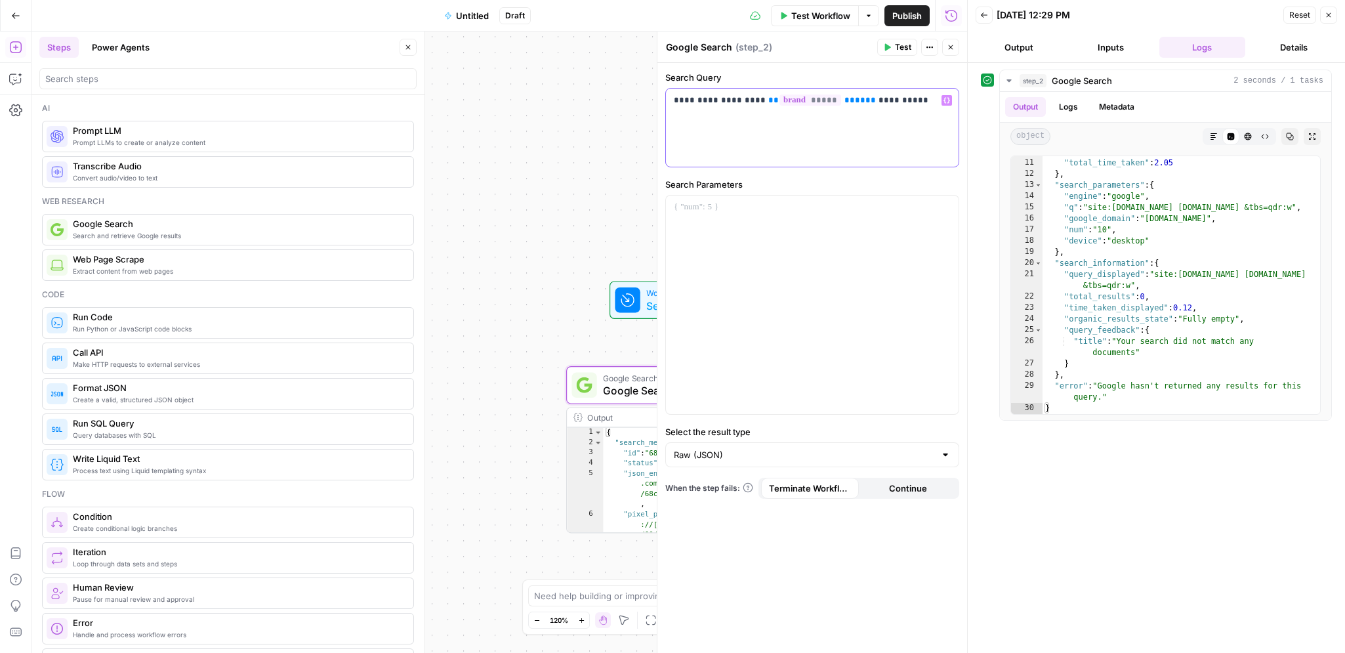
drag, startPoint x: 863, startPoint y: 100, endPoint x: 964, endPoint y: 108, distance: 101.3
click at [964, 108] on body "AirOps Growth New Home Browse Insights Opportunities Your Data Recent Grids Res…" at bounding box center [672, 326] width 1345 height 653
drag, startPoint x: 799, startPoint y: 104, endPoint x: 868, endPoint y: 103, distance: 69.5
click at [869, 101] on p "**********" at bounding box center [812, 107] width 277 height 26
drag, startPoint x: 857, startPoint y: 100, endPoint x: 832, endPoint y: 104, distance: 25.3
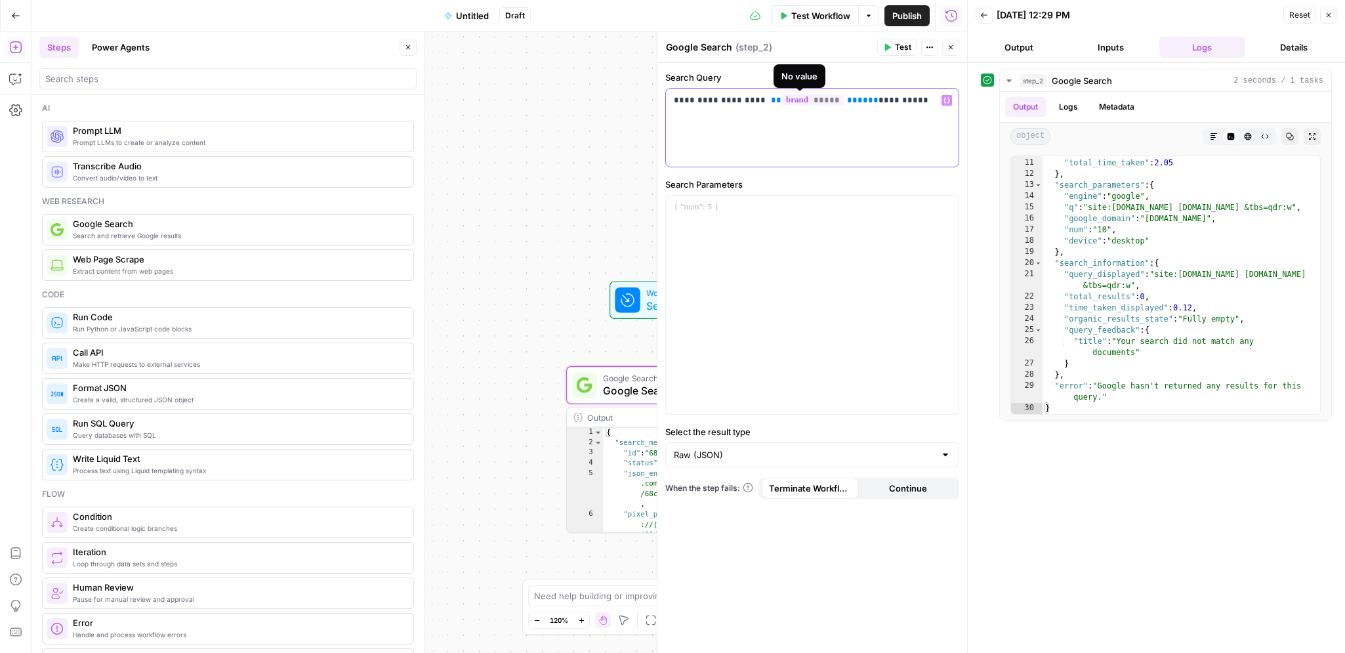
click at [830, 104] on p "**********" at bounding box center [812, 107] width 277 height 26
click at [888, 43] on icon "button" at bounding box center [887, 47] width 8 height 8
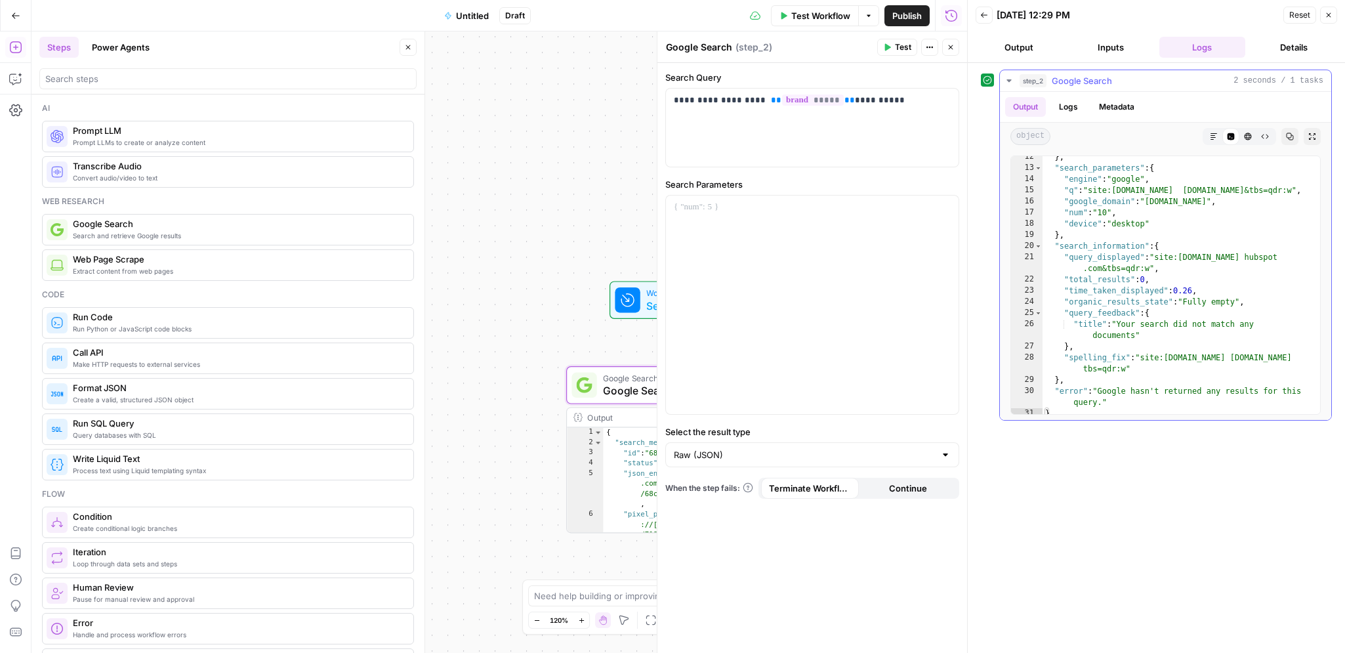
scroll to position [254, 0]
drag, startPoint x: 863, startPoint y: 102, endPoint x: 924, endPoint y: 106, distance: 61.1
click at [924, 106] on p "**********" at bounding box center [812, 107] width 277 height 26
click at [900, 40] on button "Test" at bounding box center [897, 47] width 40 height 17
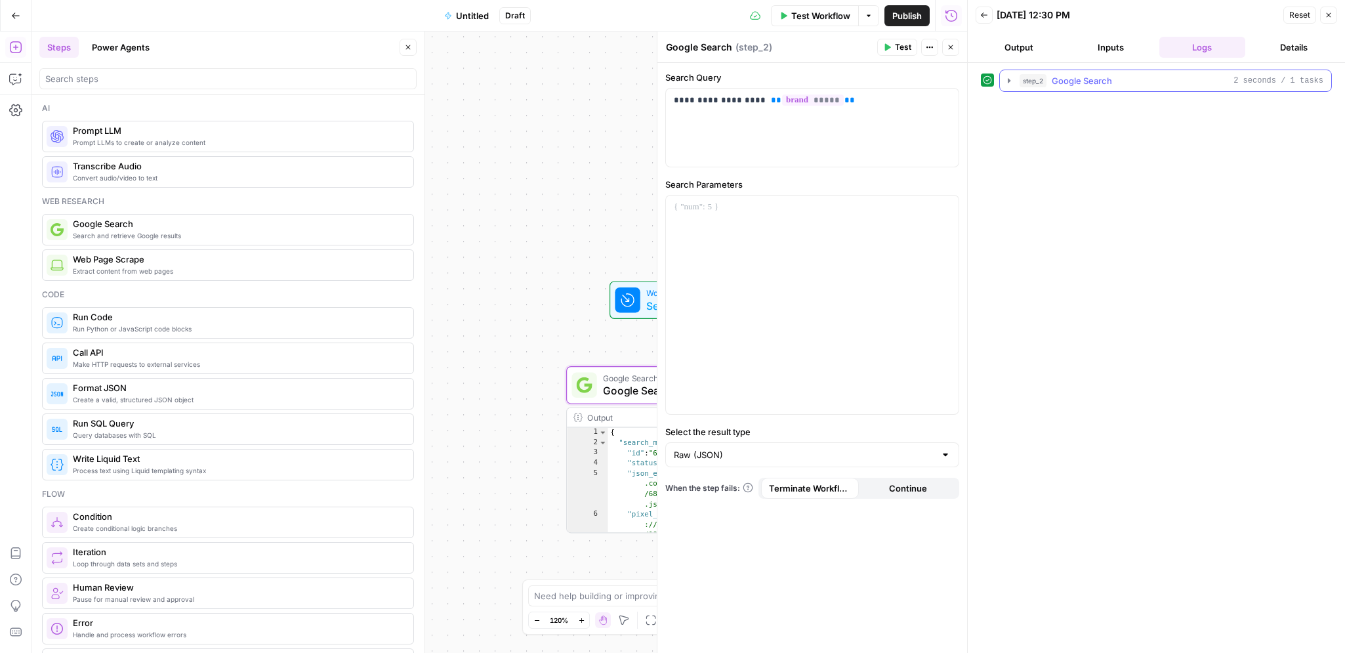
click at [1004, 79] on icon "button" at bounding box center [1009, 80] width 10 height 10
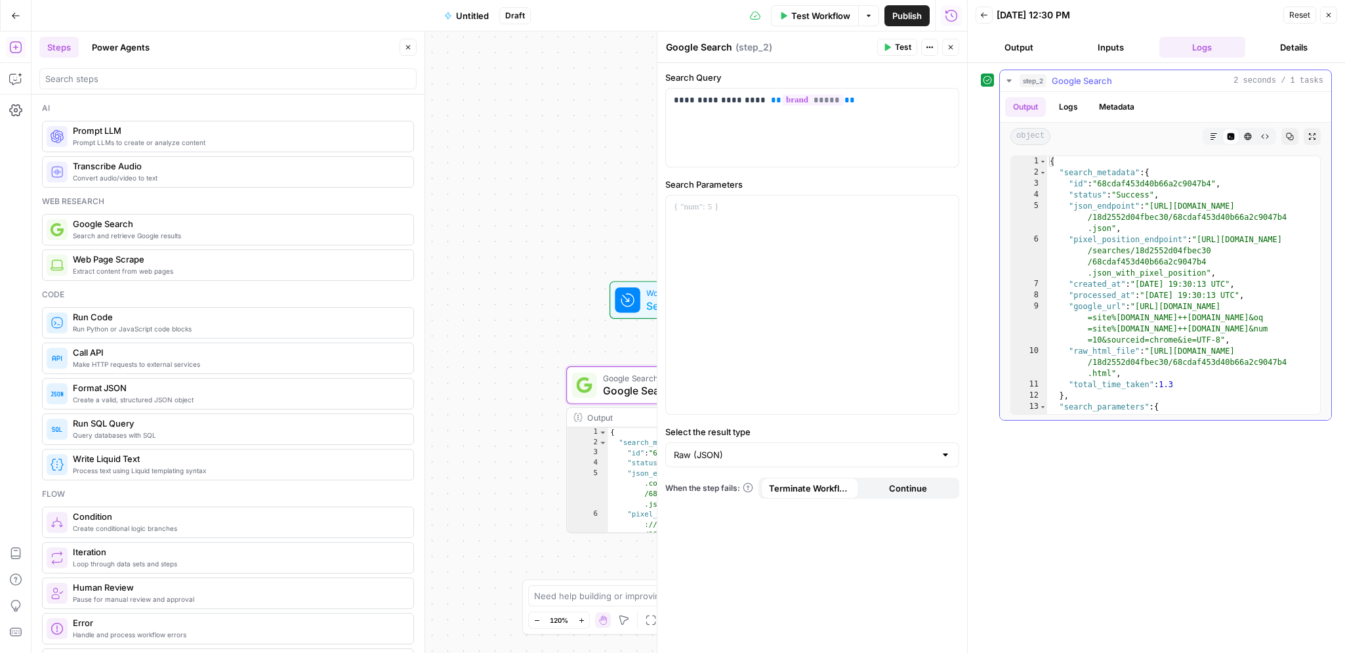
click at [1311, 134] on icon "button" at bounding box center [1312, 136] width 8 height 8
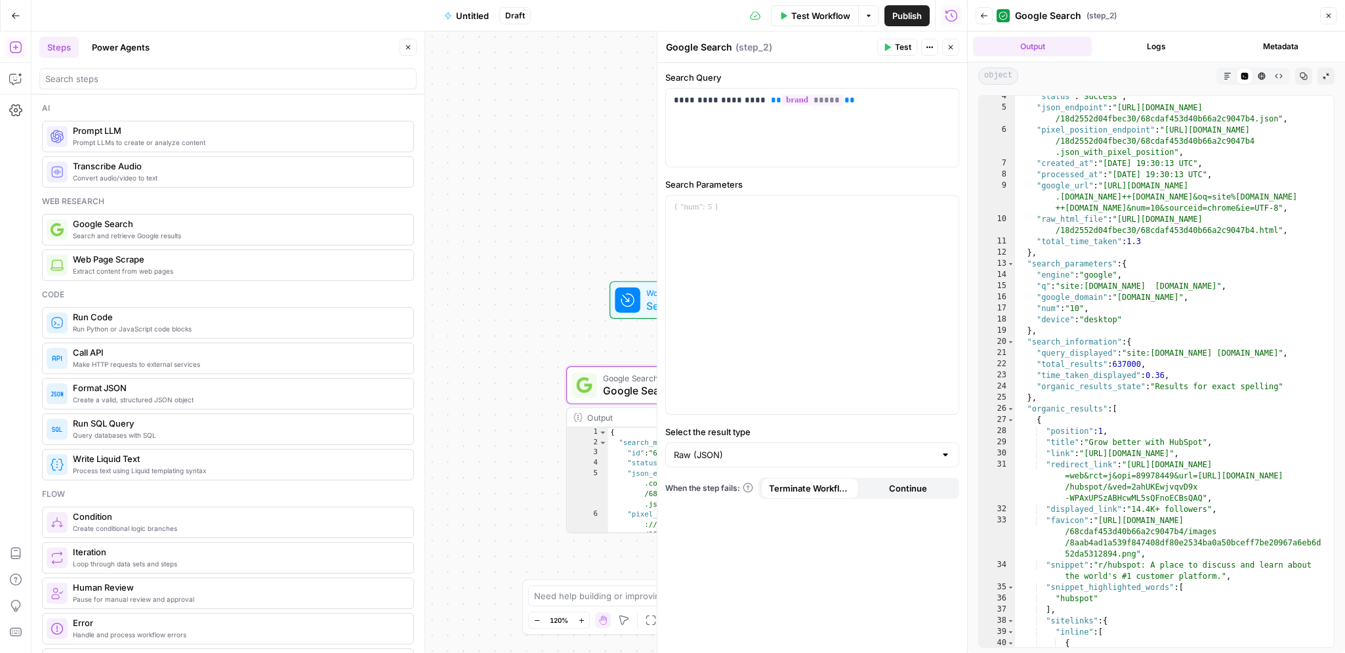
scroll to position [56, 0]
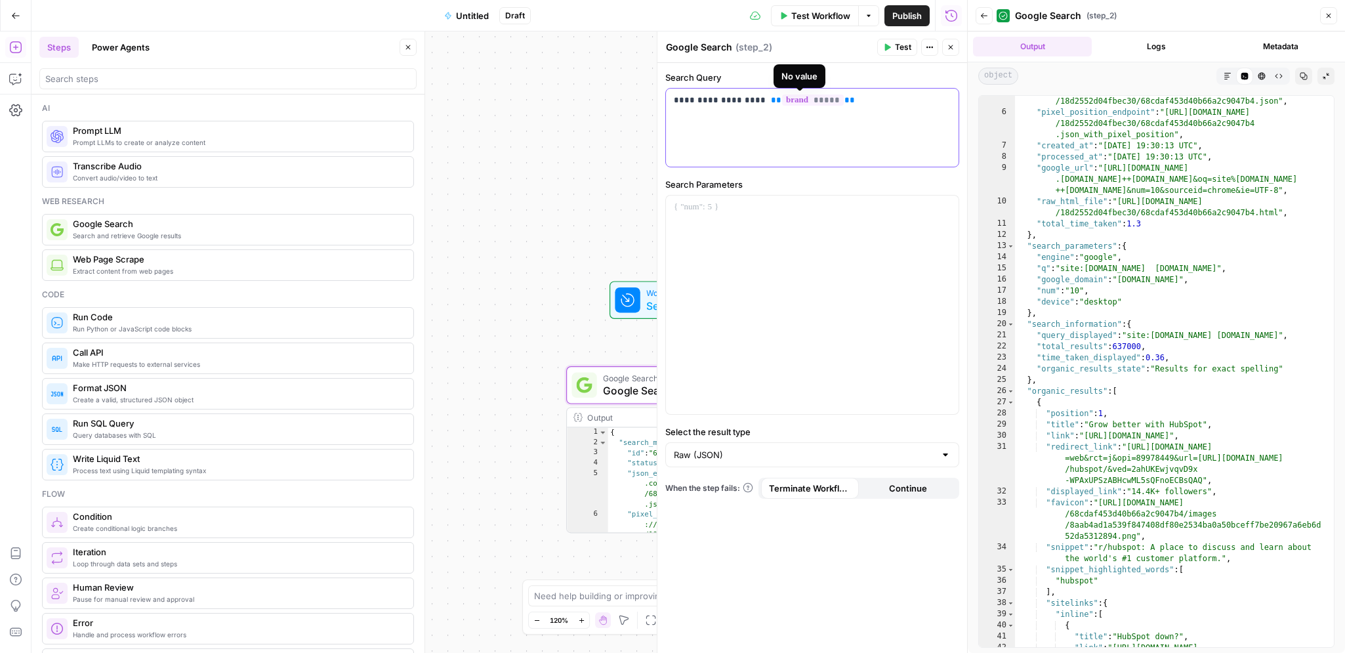
click at [803, 102] on span "*****" at bounding box center [813, 99] width 62 height 11
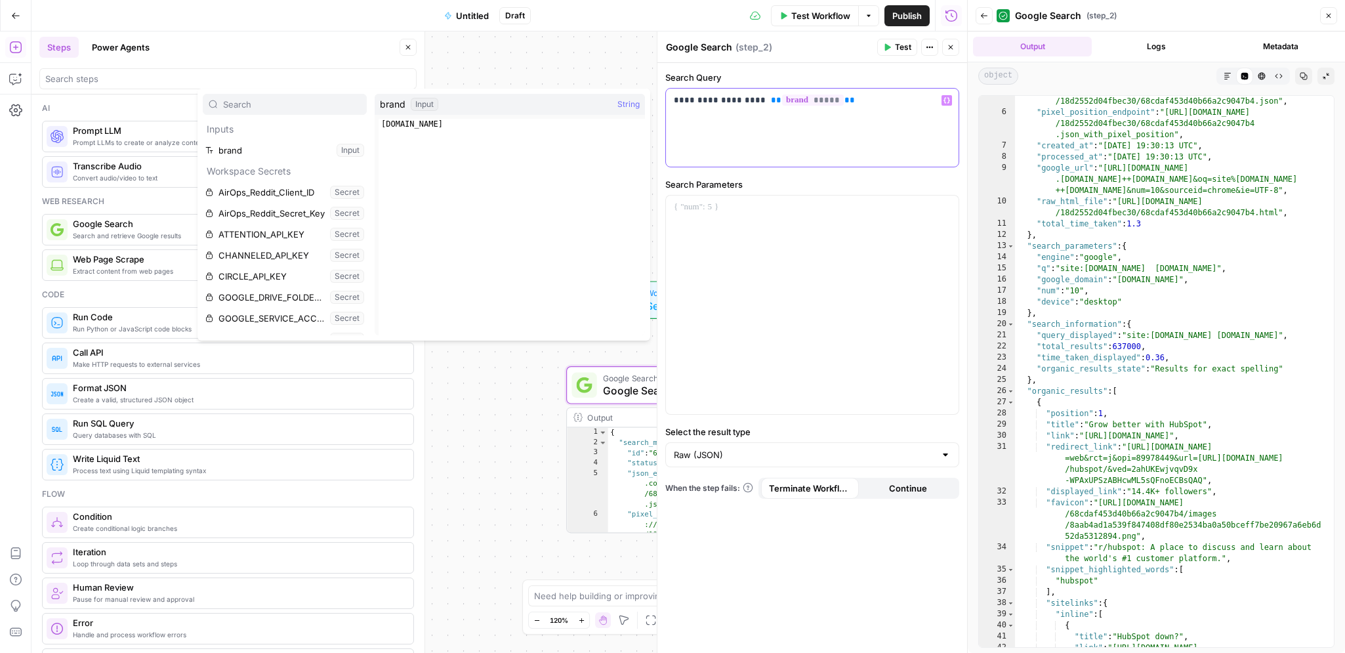
click at [826, 139] on div "**********" at bounding box center [812, 128] width 293 height 78
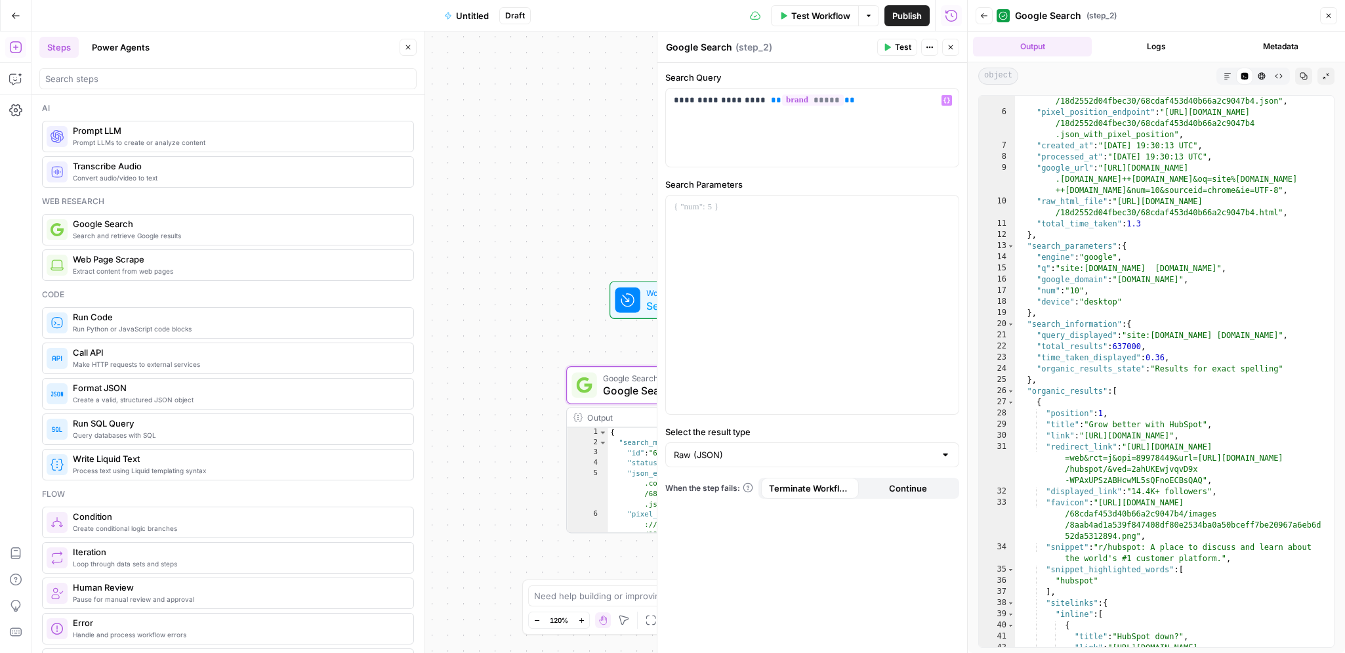
click at [828, 13] on span "Test Workflow" at bounding box center [820, 15] width 59 height 13
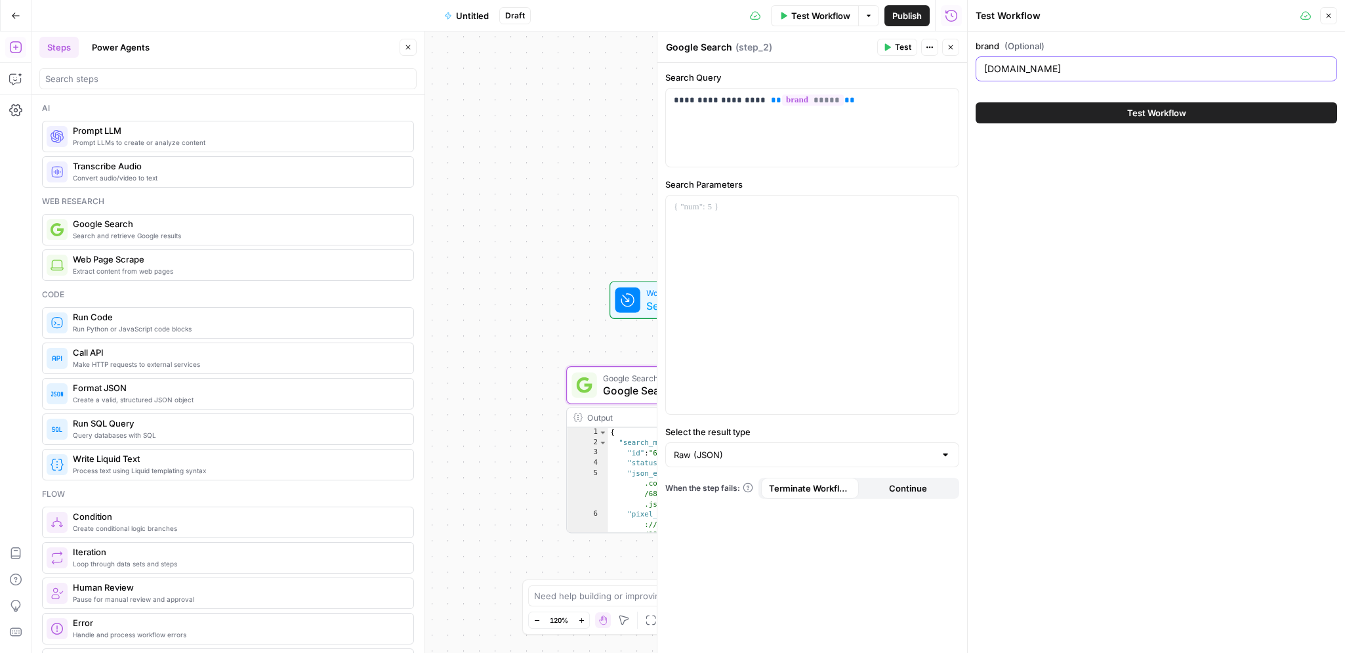
drag, startPoint x: 1026, startPoint y: 71, endPoint x: 1097, endPoint y: 71, distance: 70.8
click at [1097, 71] on input "[DOMAIN_NAME]" at bounding box center [1156, 68] width 344 height 13
type input "hubspot"
click at [871, 75] on label "Search Query" at bounding box center [812, 77] width 294 height 13
click at [878, 102] on p "**********" at bounding box center [812, 107] width 277 height 26
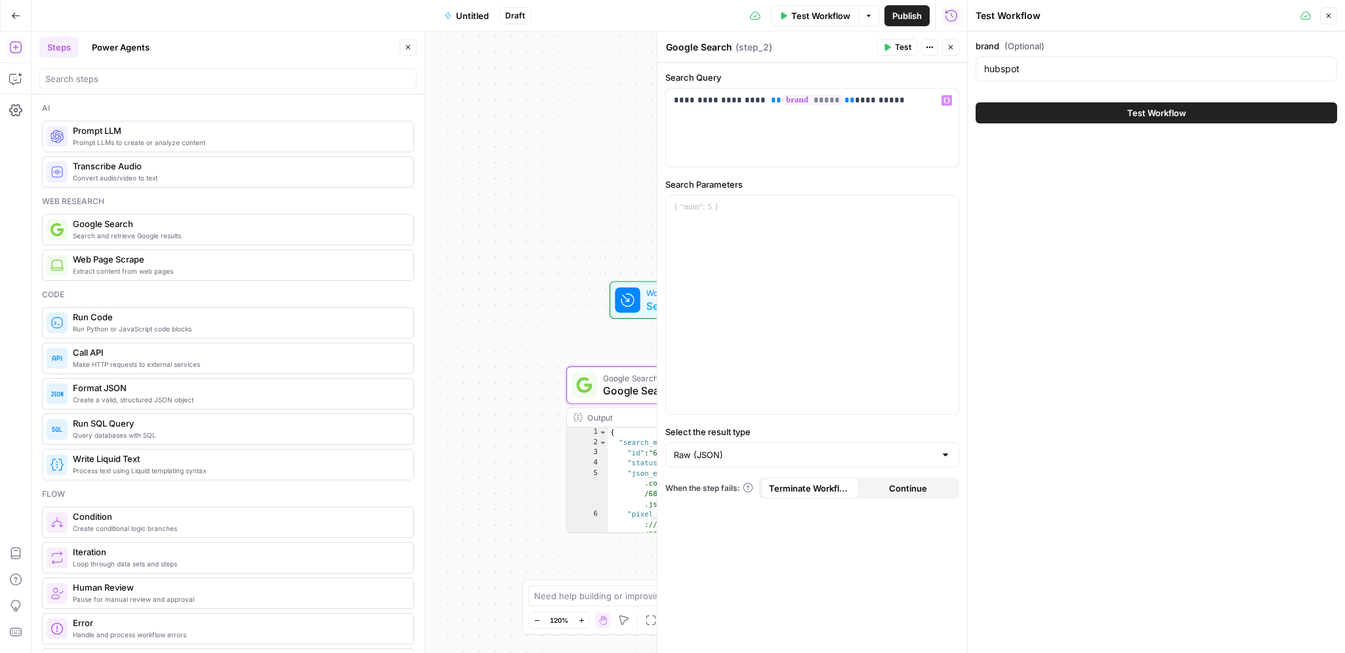
click at [1004, 111] on button "Test Workflow" at bounding box center [1155, 112] width 361 height 21
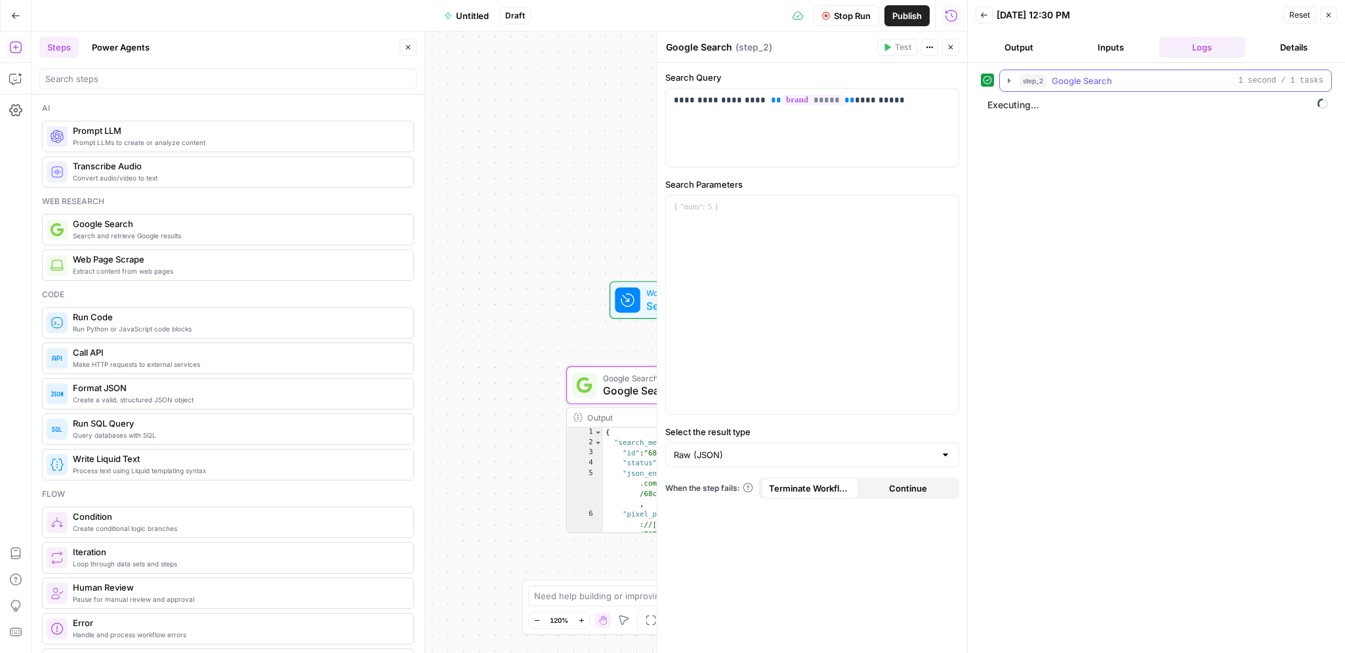
click at [1004, 79] on icon "button" at bounding box center [1009, 80] width 10 height 10
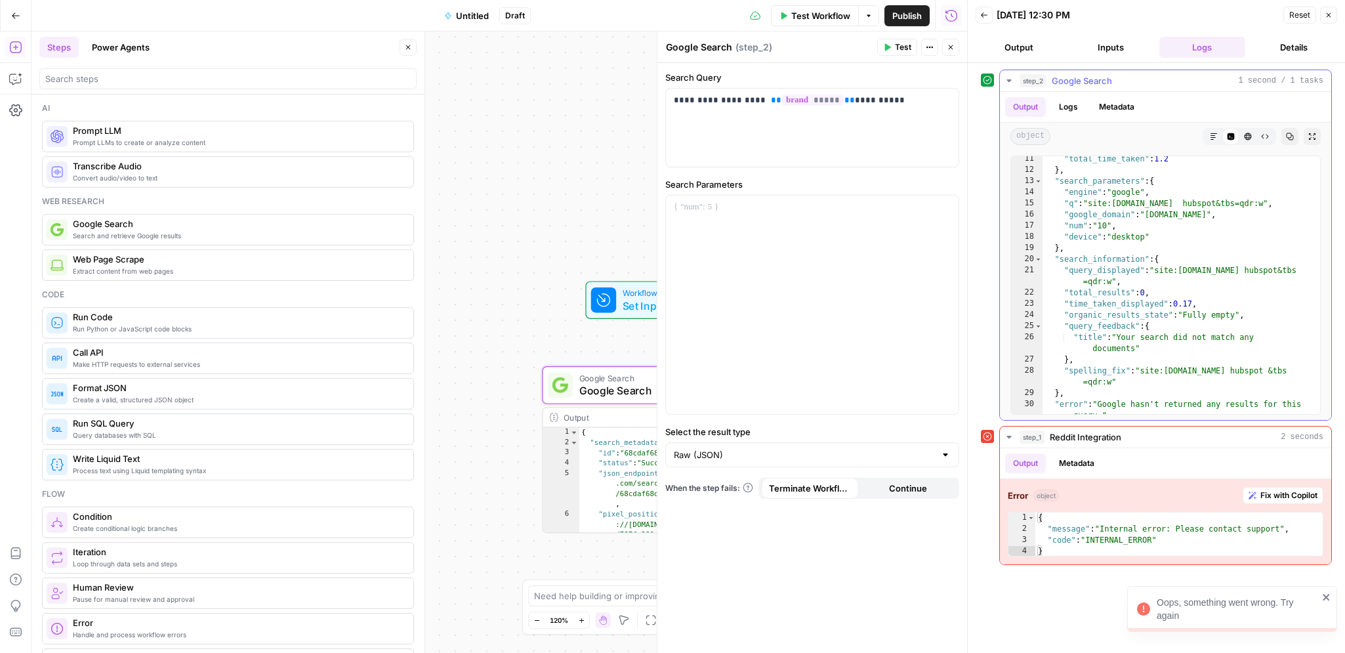
scroll to position [254, 0]
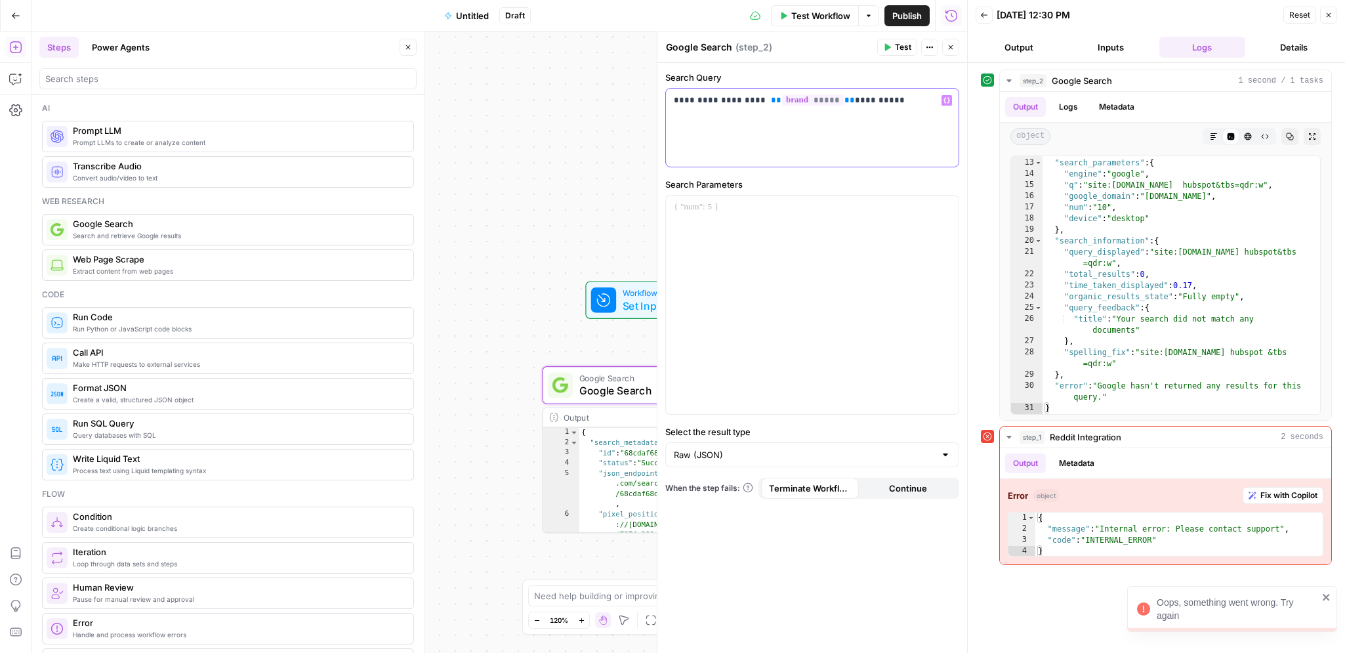
drag, startPoint x: 867, startPoint y: 119, endPoint x: 840, endPoint y: 106, distance: 29.6
click at [862, 117] on p "**********" at bounding box center [812, 107] width 277 height 26
drag, startPoint x: 840, startPoint y: 103, endPoint x: 920, endPoint y: 101, distance: 80.7
click at [920, 101] on p "**********" at bounding box center [812, 107] width 277 height 26
click at [908, 48] on span "Test" at bounding box center [903, 47] width 16 height 12
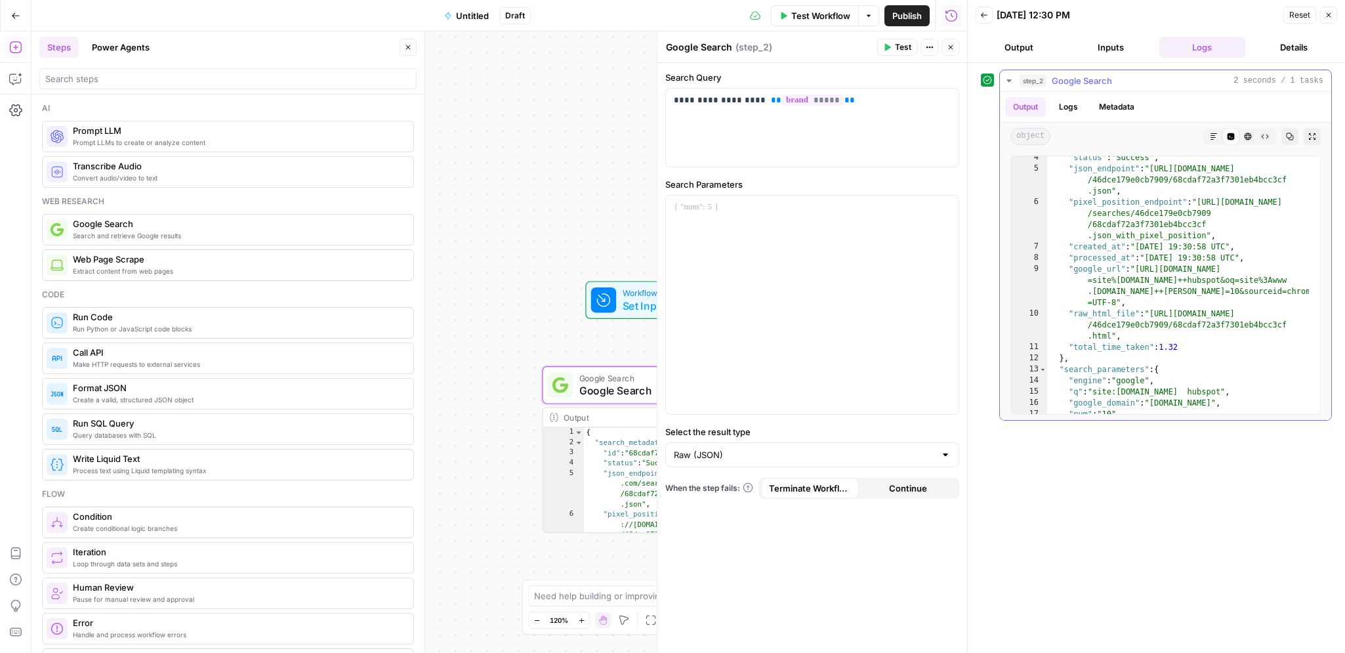
scroll to position [45, 0]
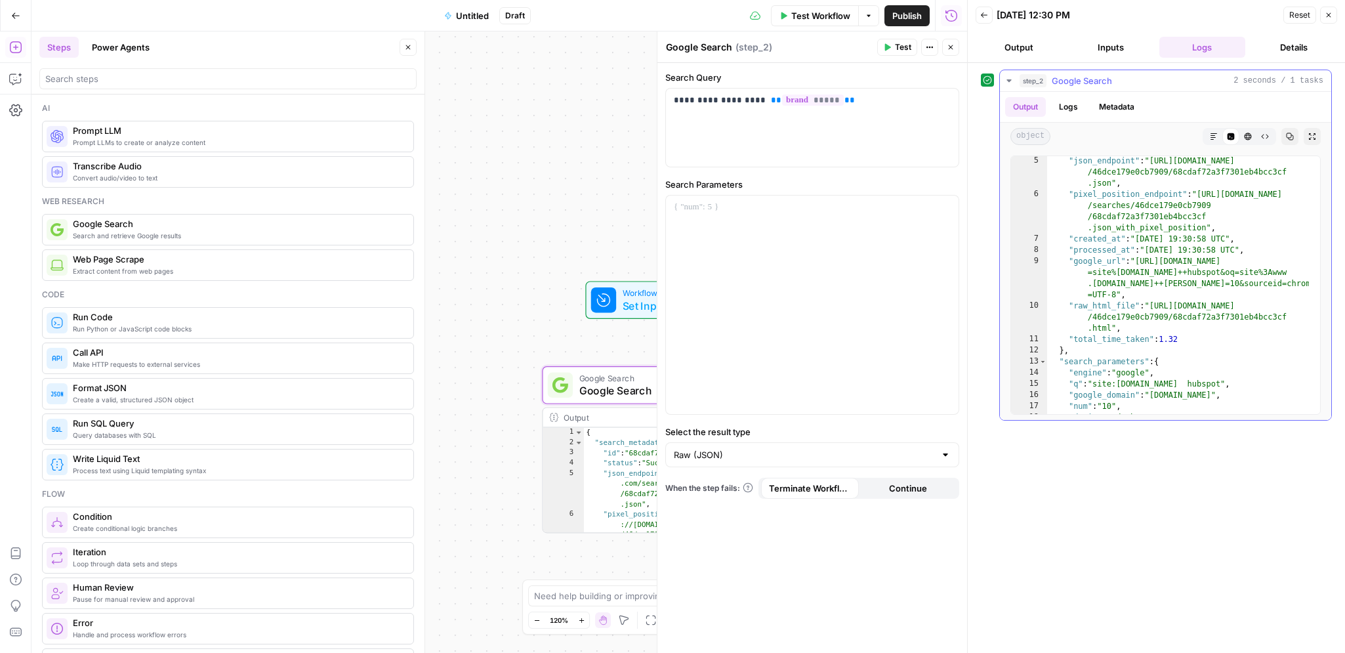
click at [1308, 137] on icon "button" at bounding box center [1312, 136] width 8 height 8
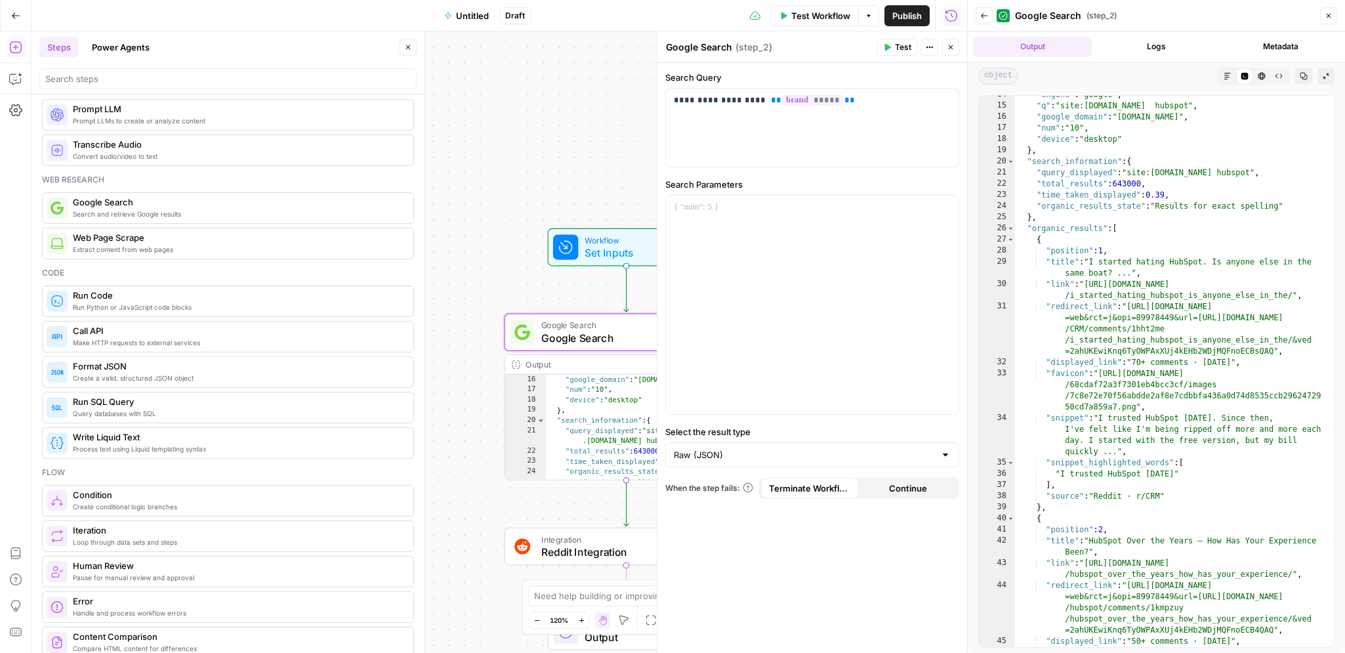
scroll to position [281, 0]
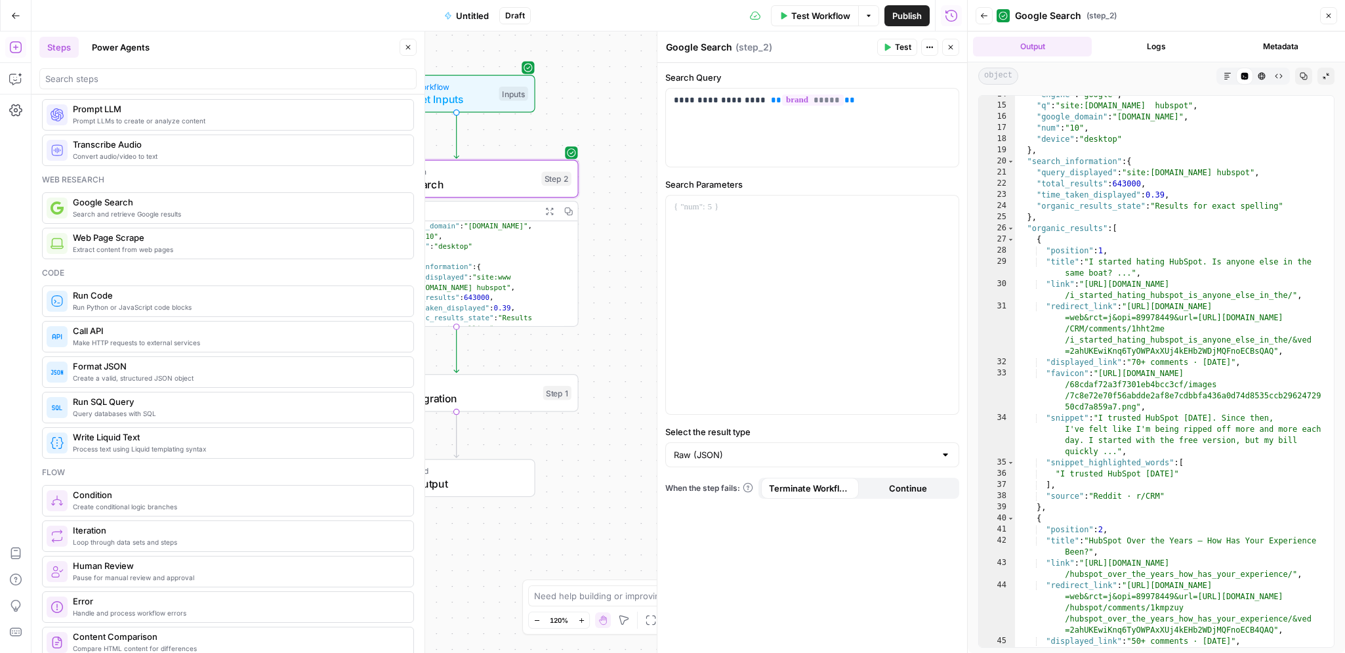
click at [514, 400] on span "Reddit Integration" at bounding box center [453, 398] width 165 height 16
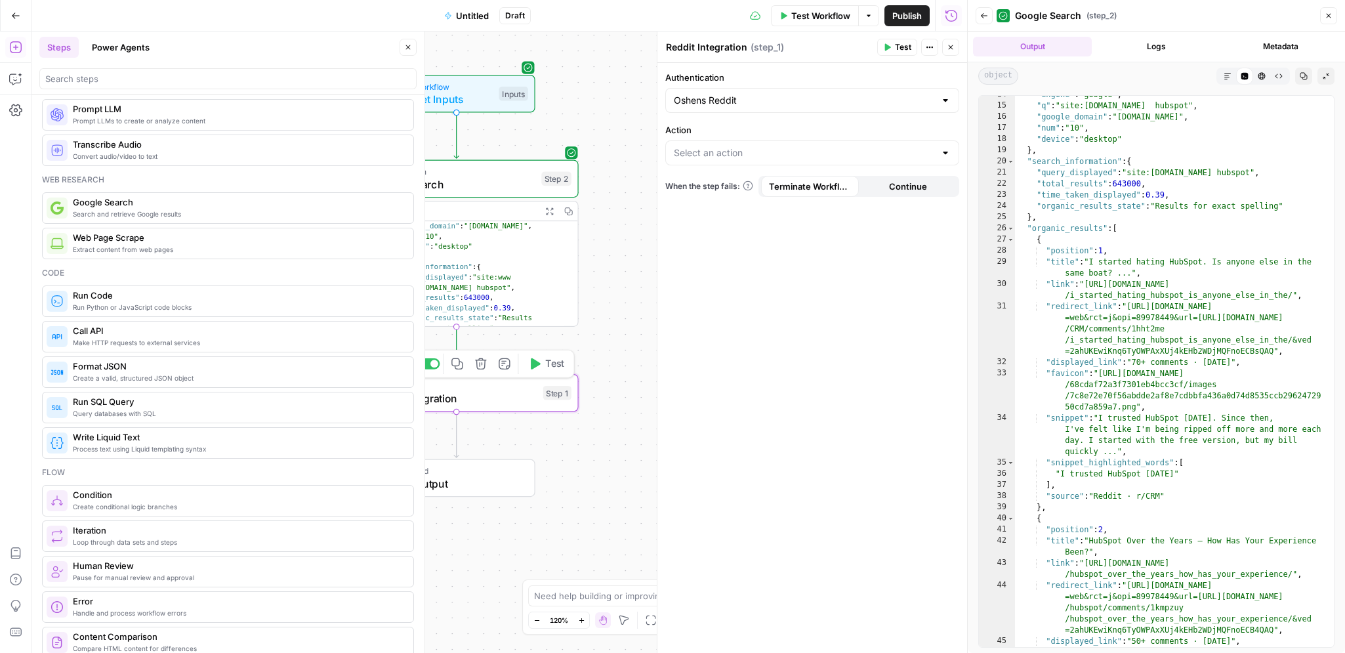
click at [479, 367] on icon "button" at bounding box center [480, 363] width 12 height 12
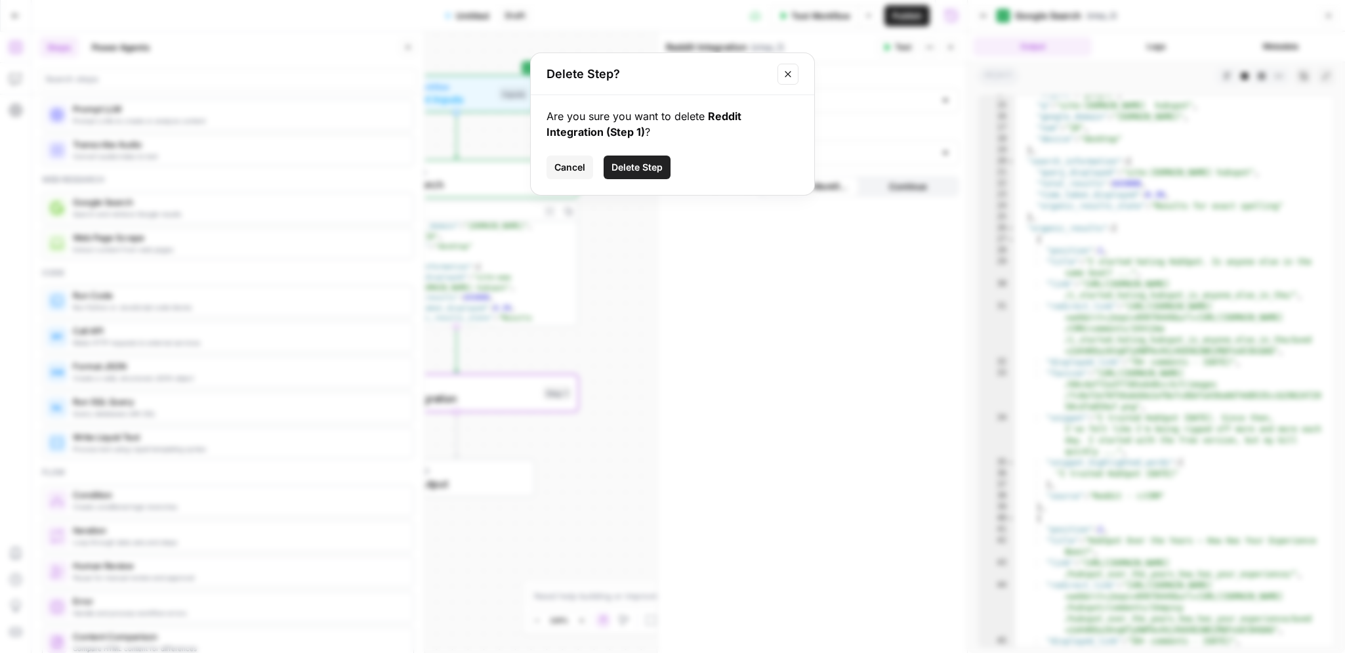
click at [632, 163] on span "Delete Step" at bounding box center [636, 167] width 51 height 13
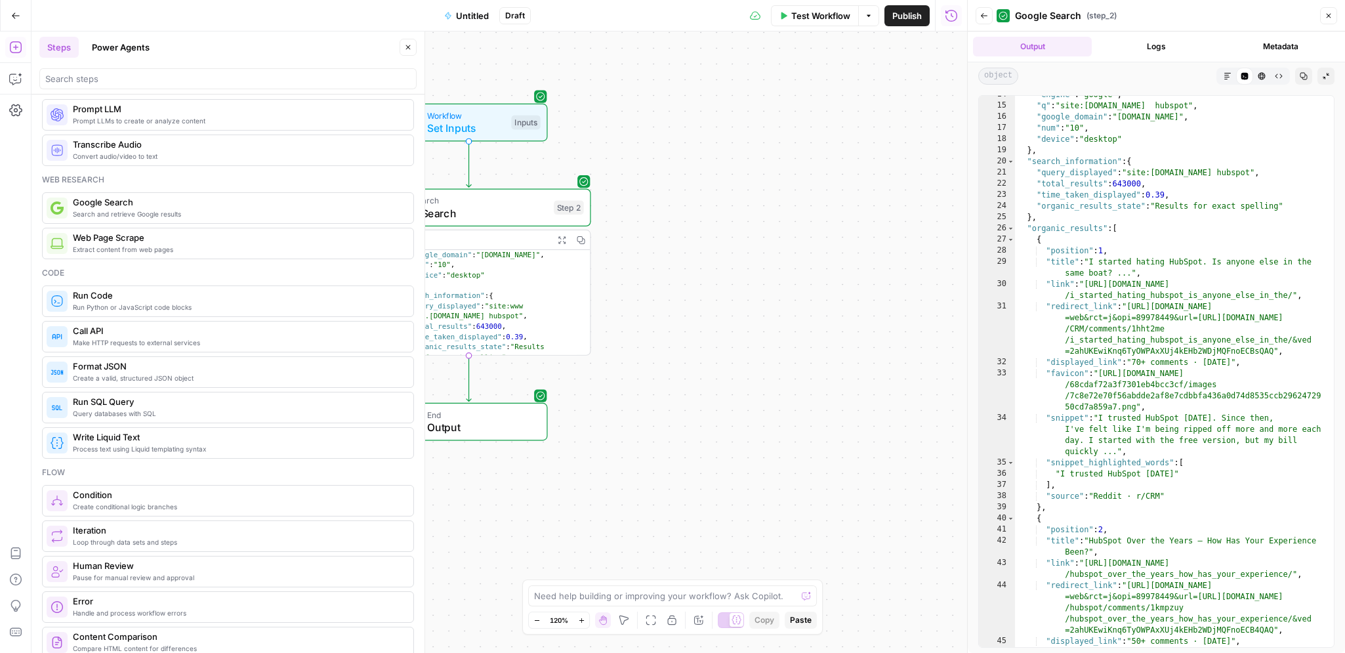
click at [411, 46] on icon "button" at bounding box center [408, 47] width 8 height 8
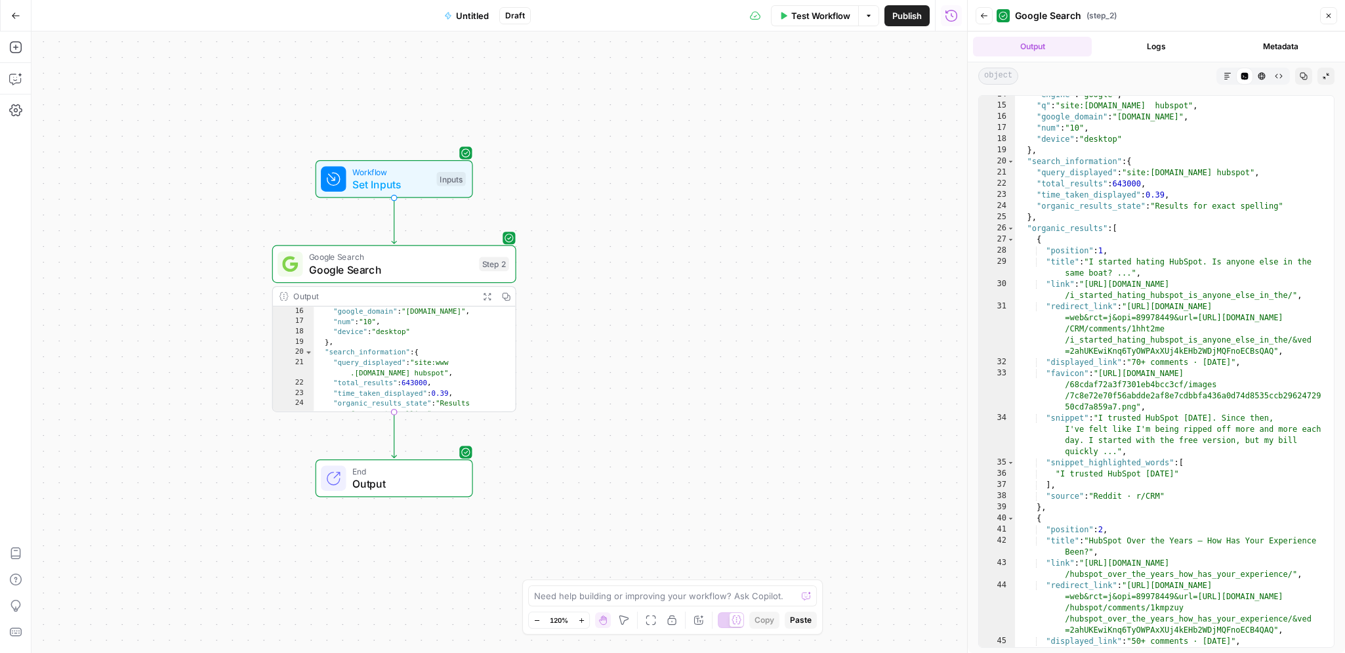
type textarea "**********"
drag, startPoint x: 1088, startPoint y: 286, endPoint x: 1291, endPoint y: 293, distance: 204.1
click at [1291, 293] on div ""engine" : "google" , "q" : "site:[DOMAIN_NAME] hubspot" , "google_domain" : "[…" at bounding box center [1169, 392] width 308 height 607
